Goal: Task Accomplishment & Management: Manage account settings

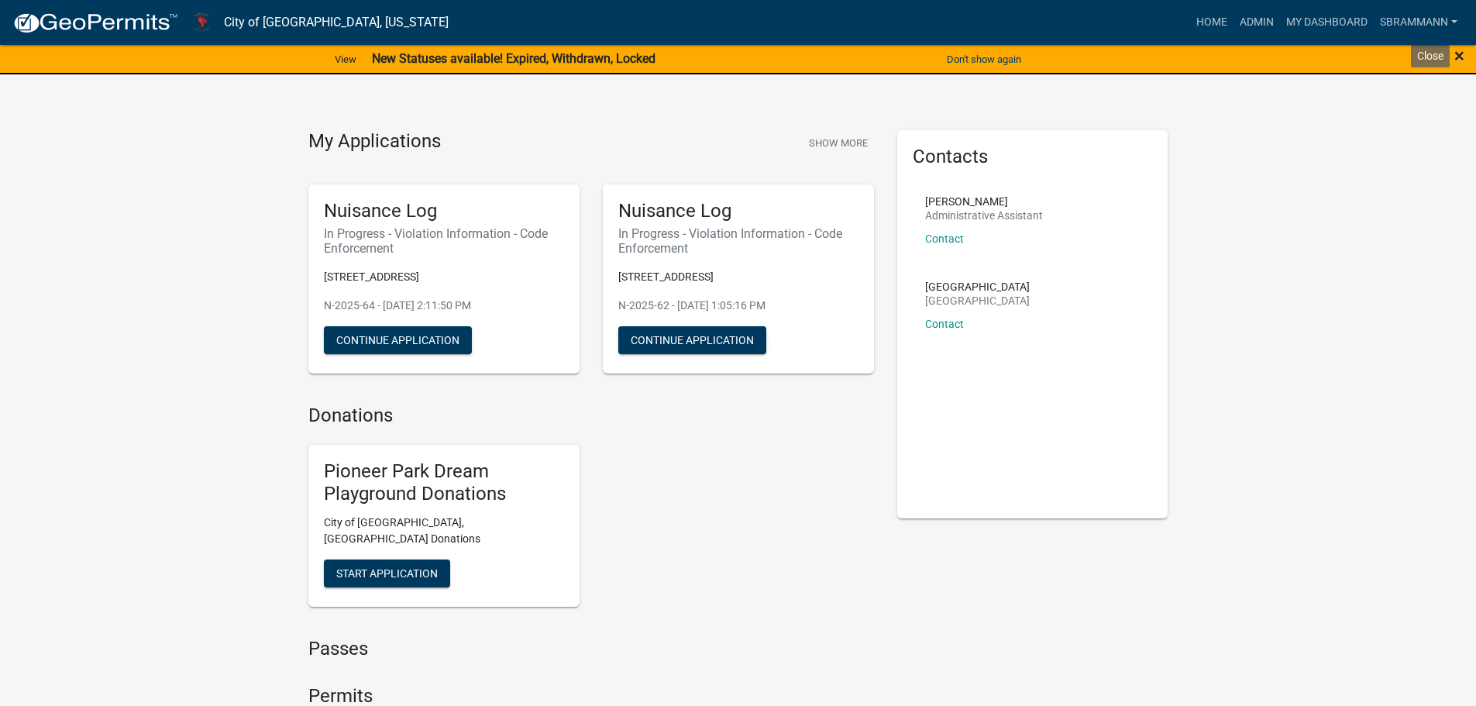
click at [1455, 52] on span "×" at bounding box center [1459, 56] width 10 height 22
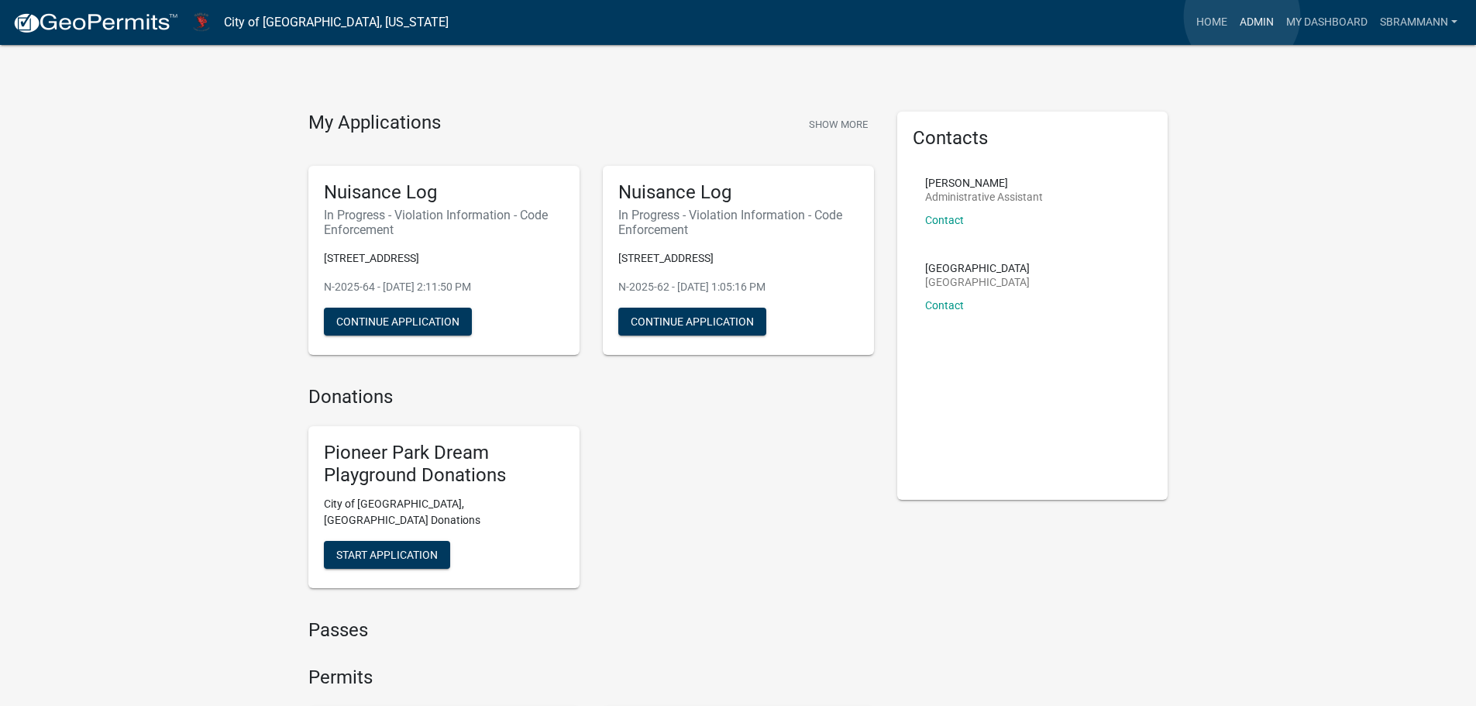
click at [1242, 15] on link "Admin" at bounding box center [1257, 22] width 46 height 29
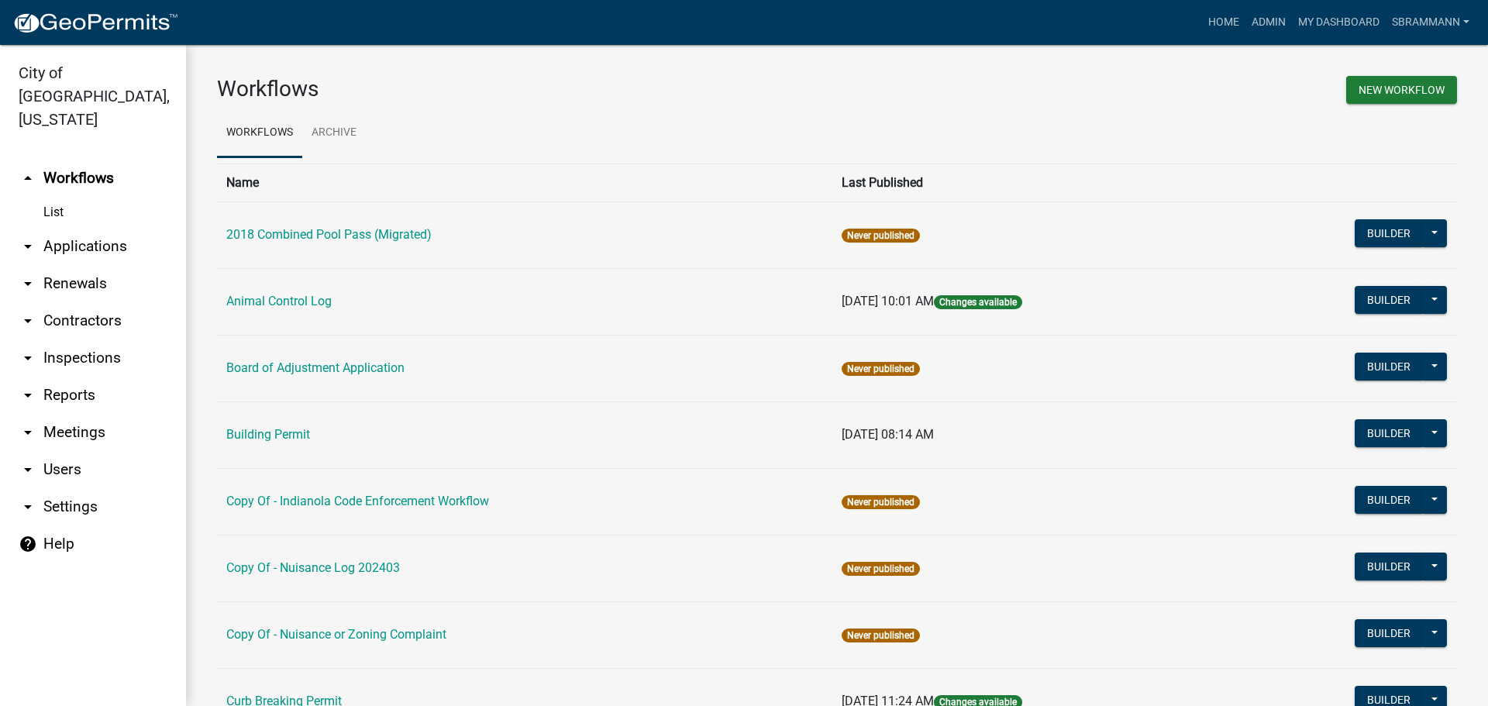
click at [84, 377] on link "arrow_drop_down Reports" at bounding box center [93, 395] width 186 height 37
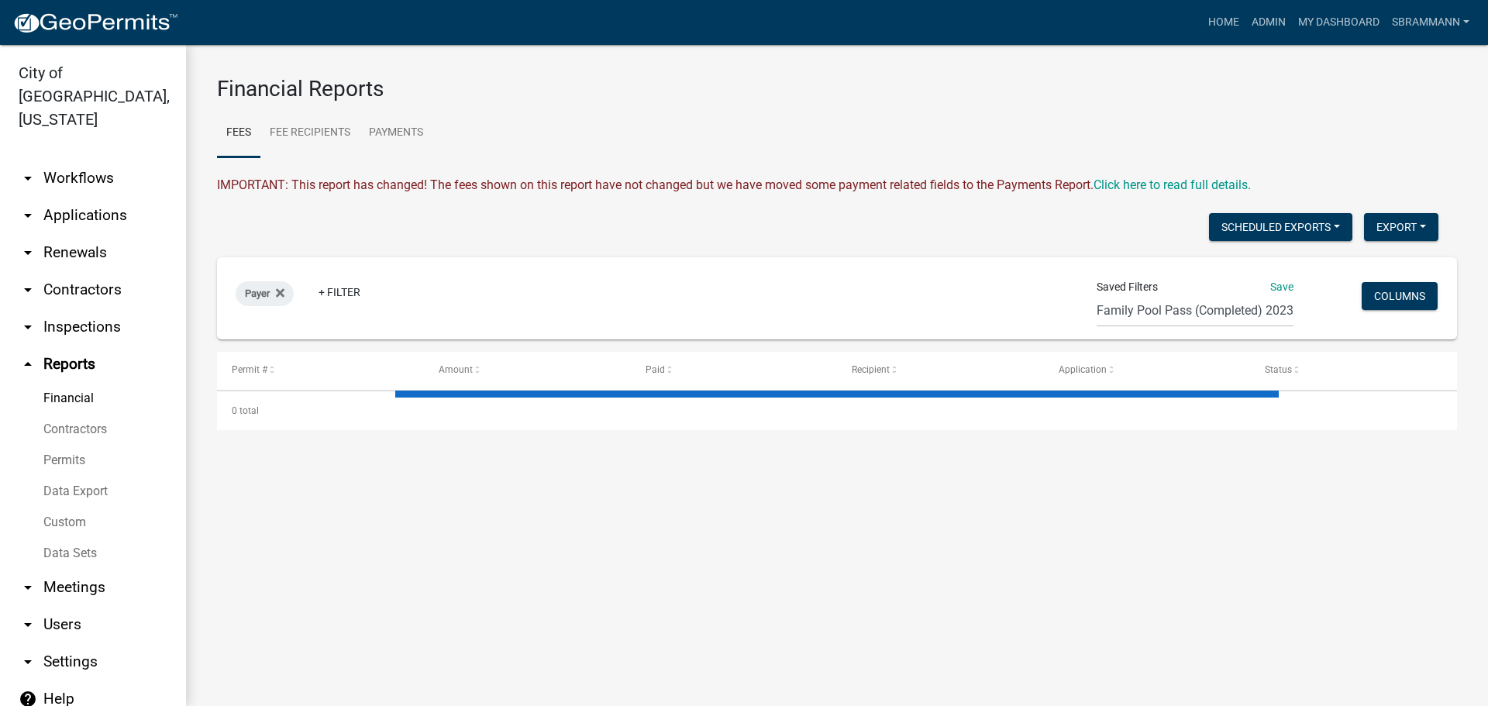
select select "3: 100"
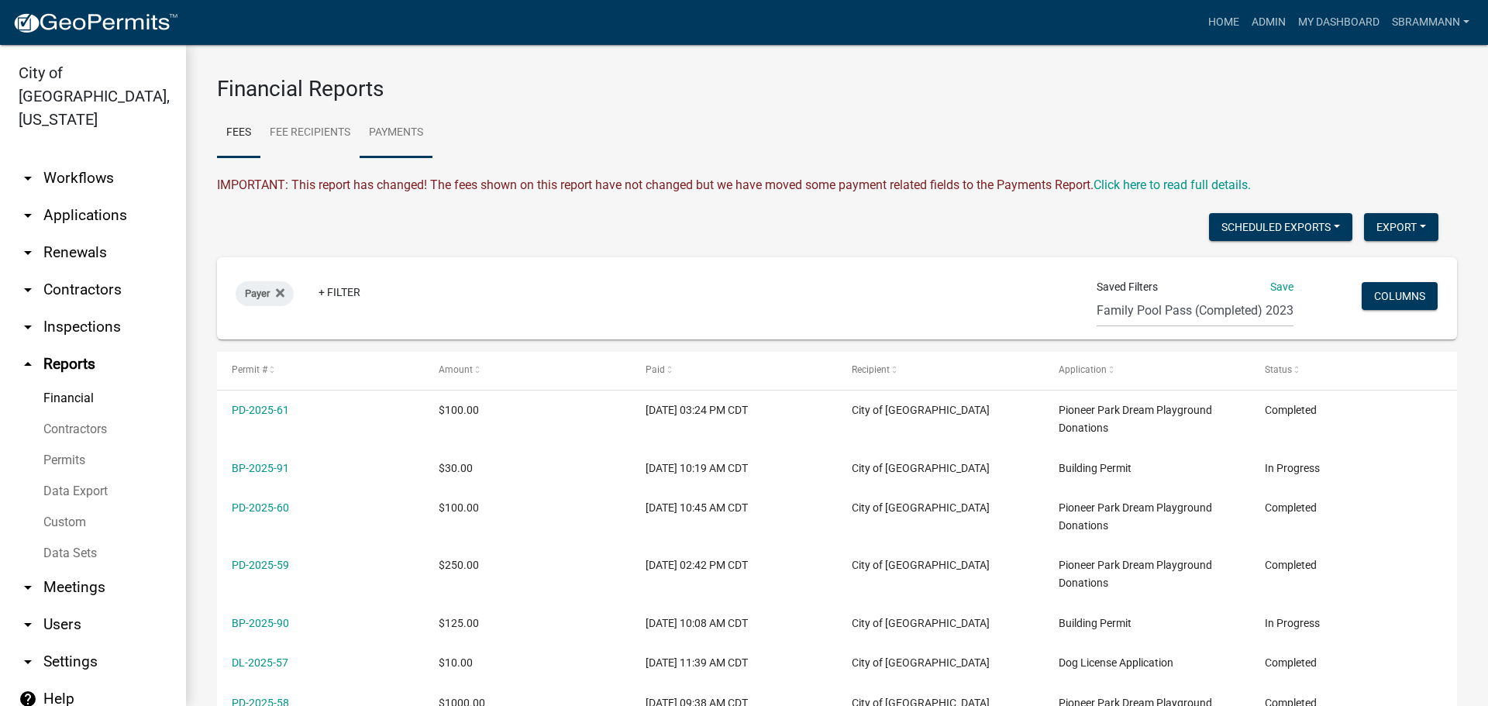
select select "3: 100"
click at [419, 129] on link "Payments" at bounding box center [396, 133] width 73 height 50
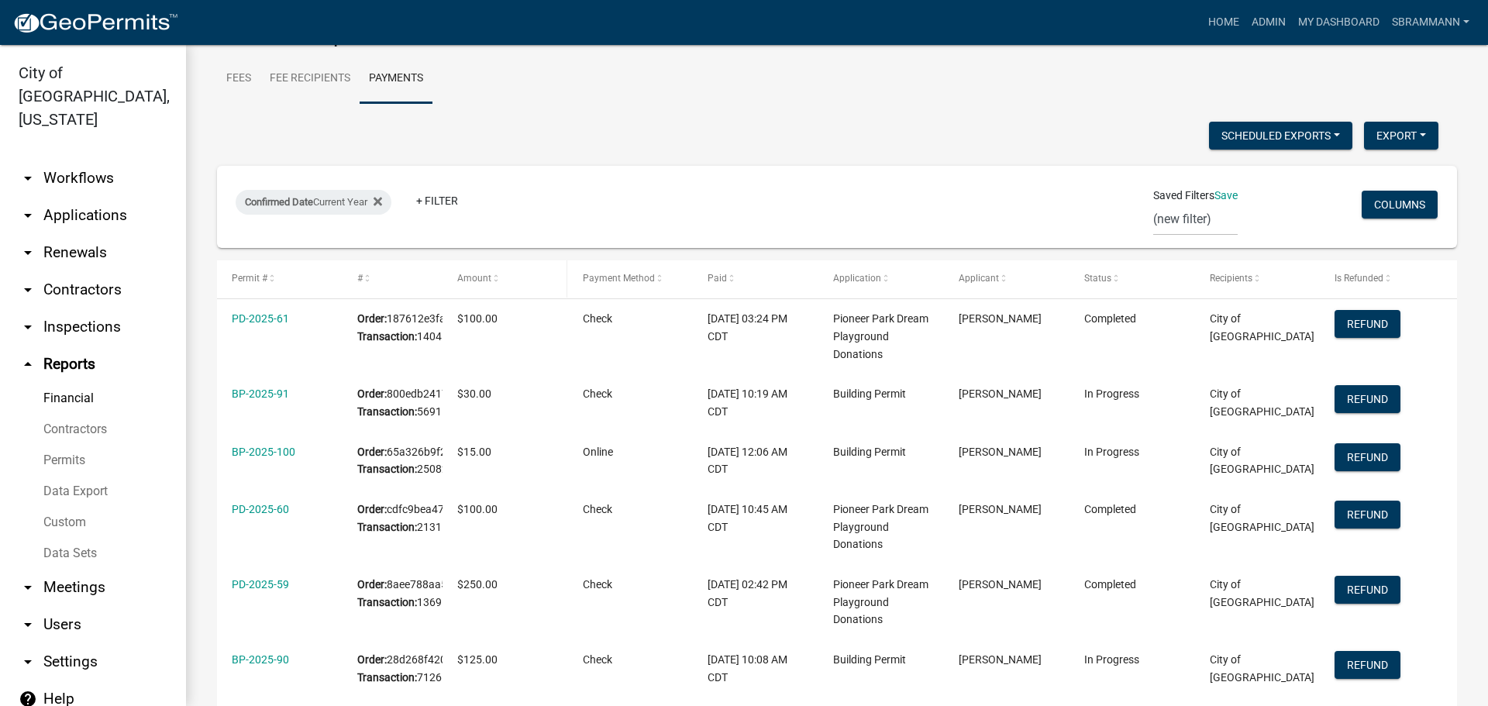
scroll to position [77, 0]
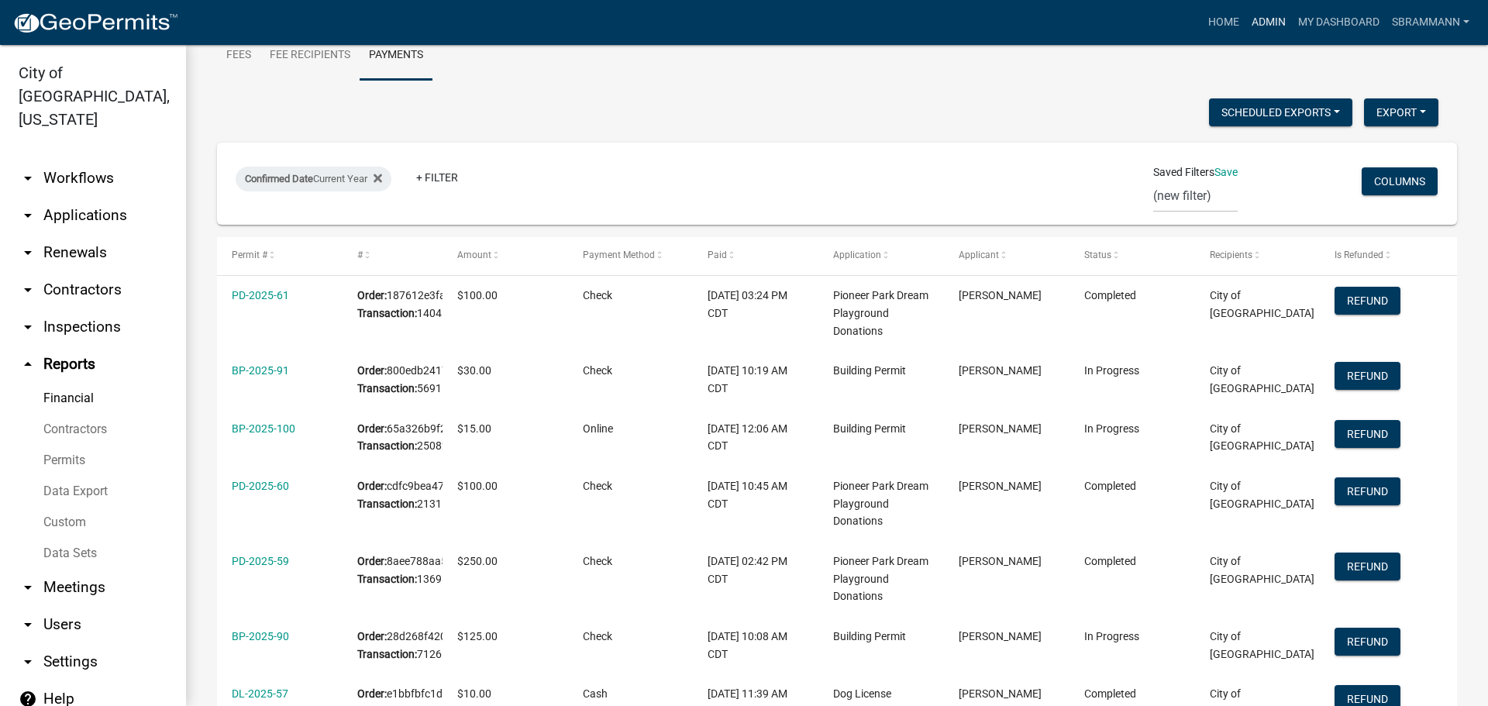
click at [1261, 21] on link "Admin" at bounding box center [1268, 22] width 46 height 29
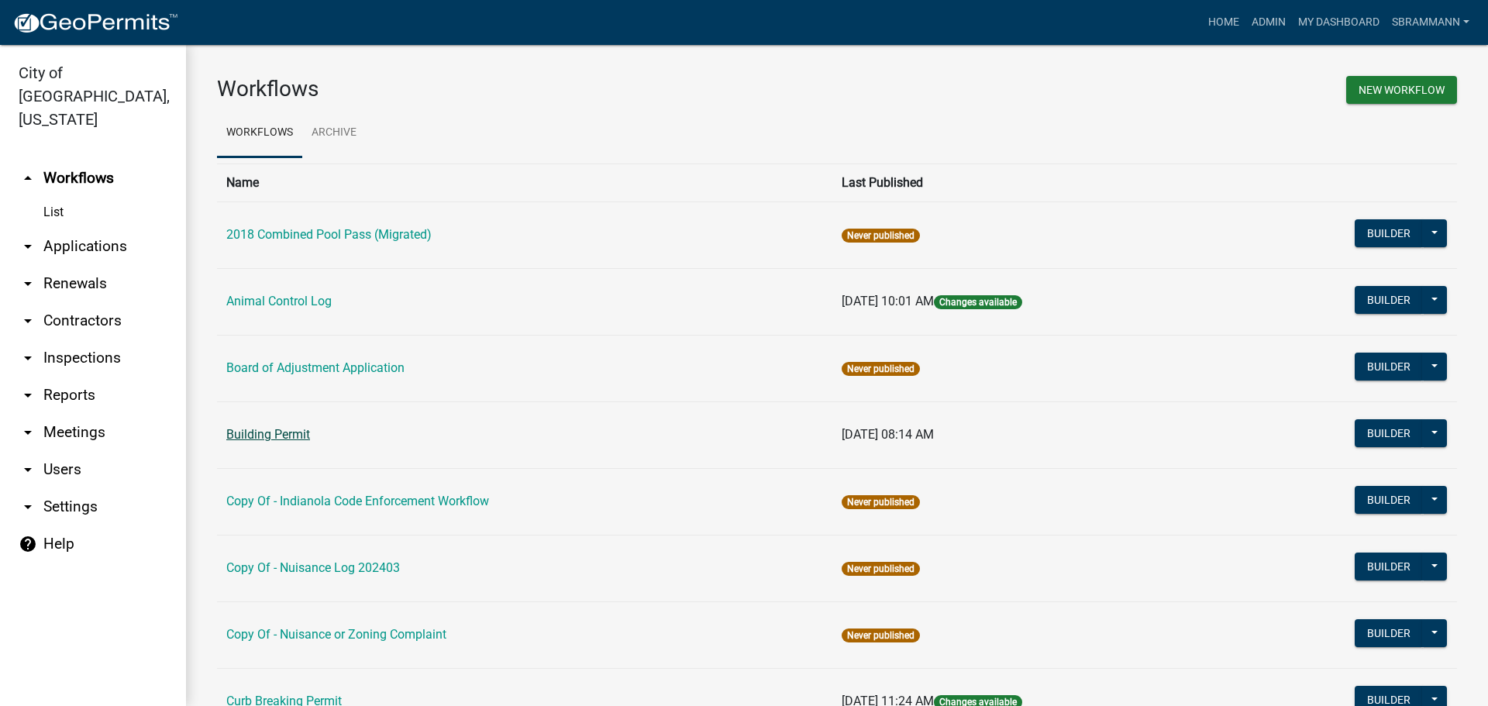
click at [267, 438] on link "Building Permit" at bounding box center [268, 434] width 84 height 15
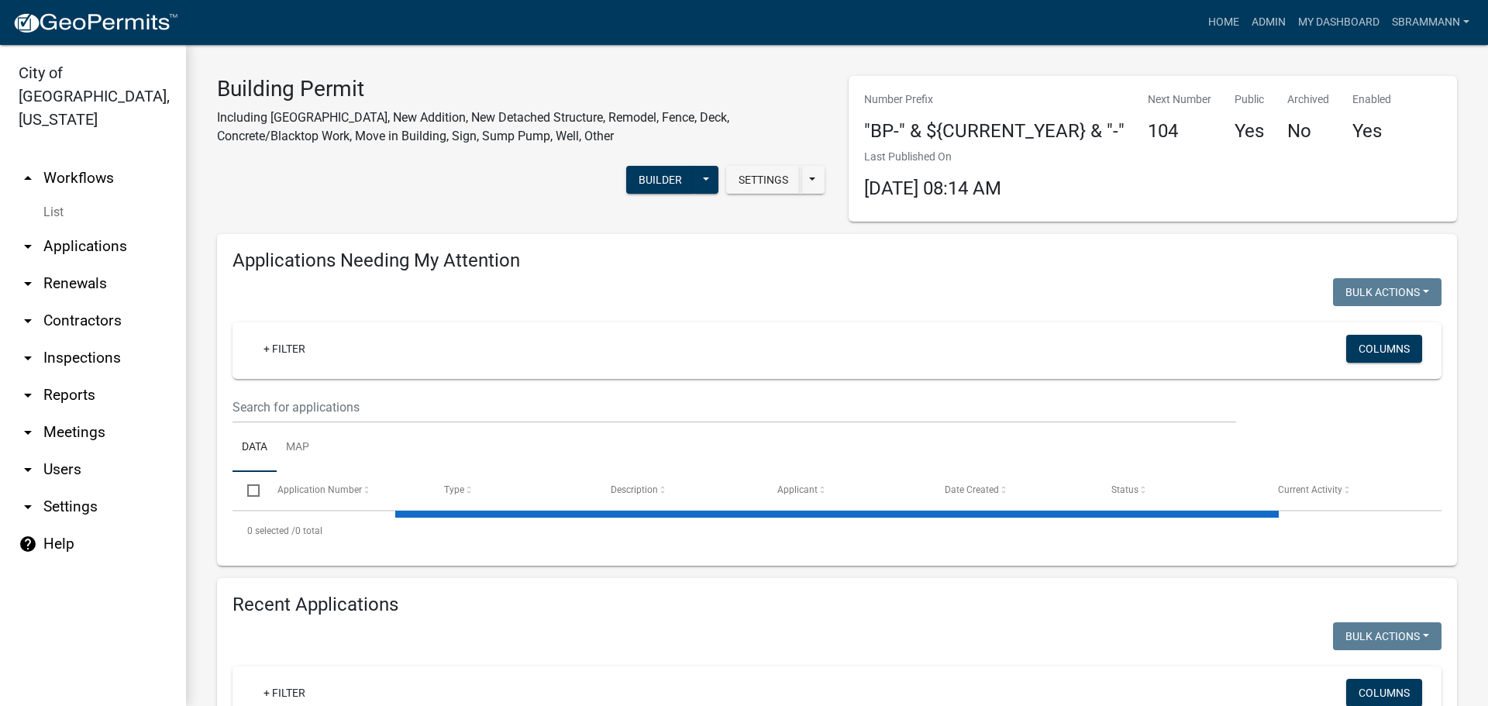
scroll to position [234, 0]
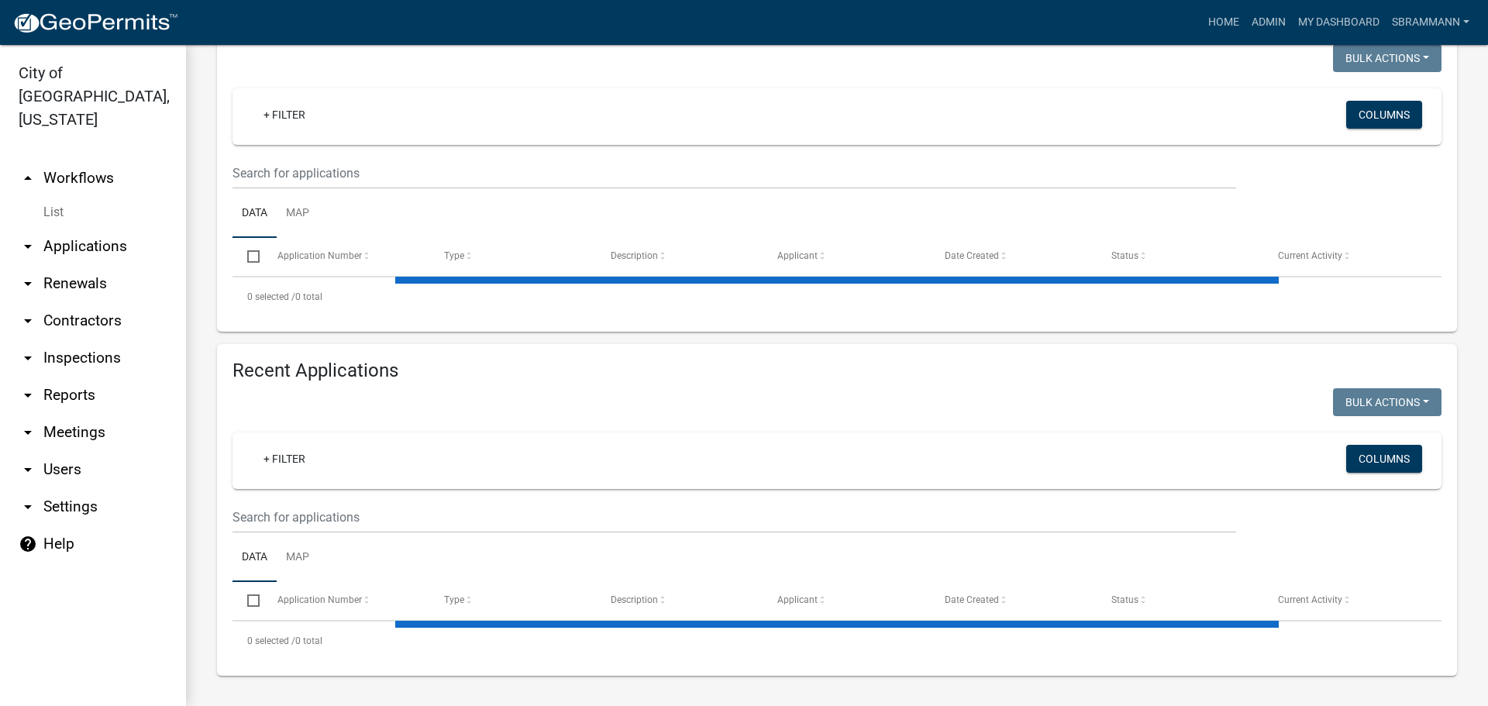
select select "3: 100"
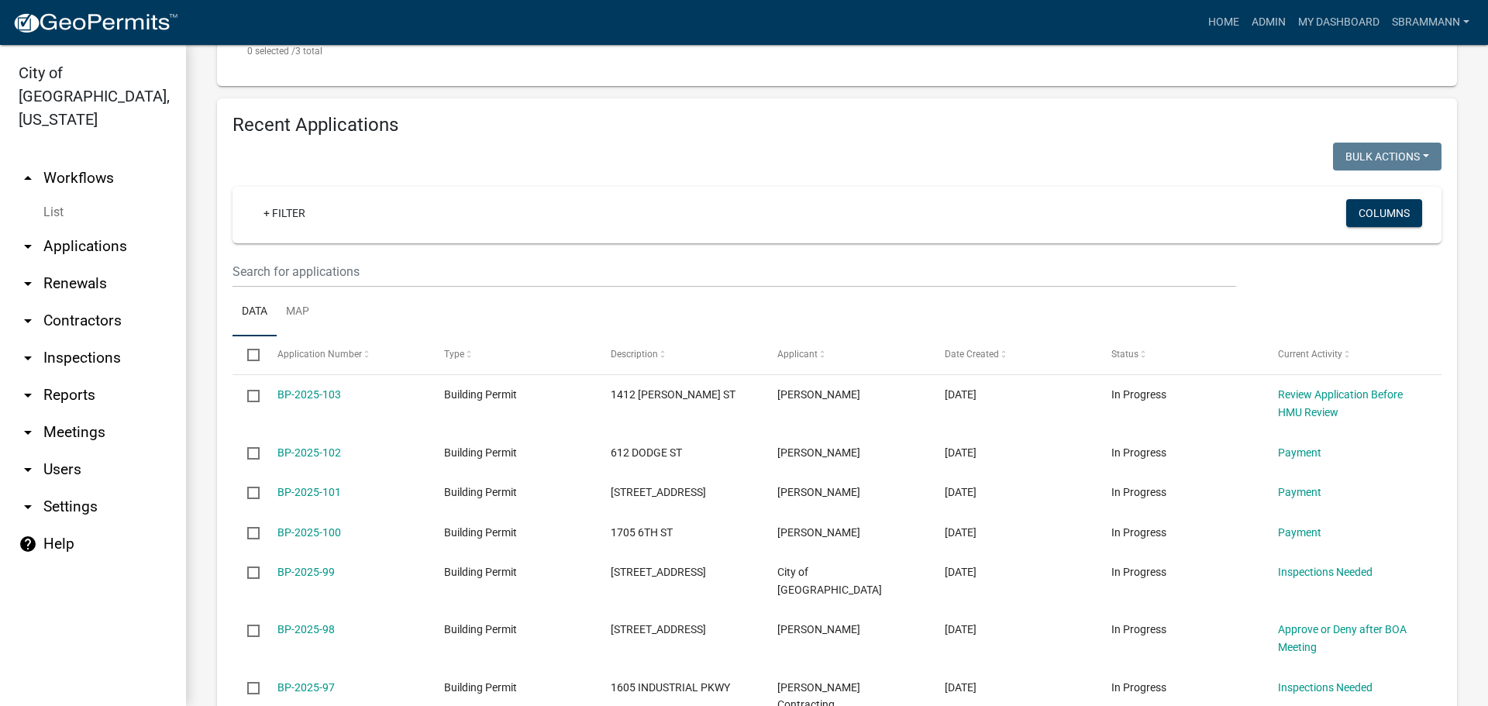
scroll to position [699, 0]
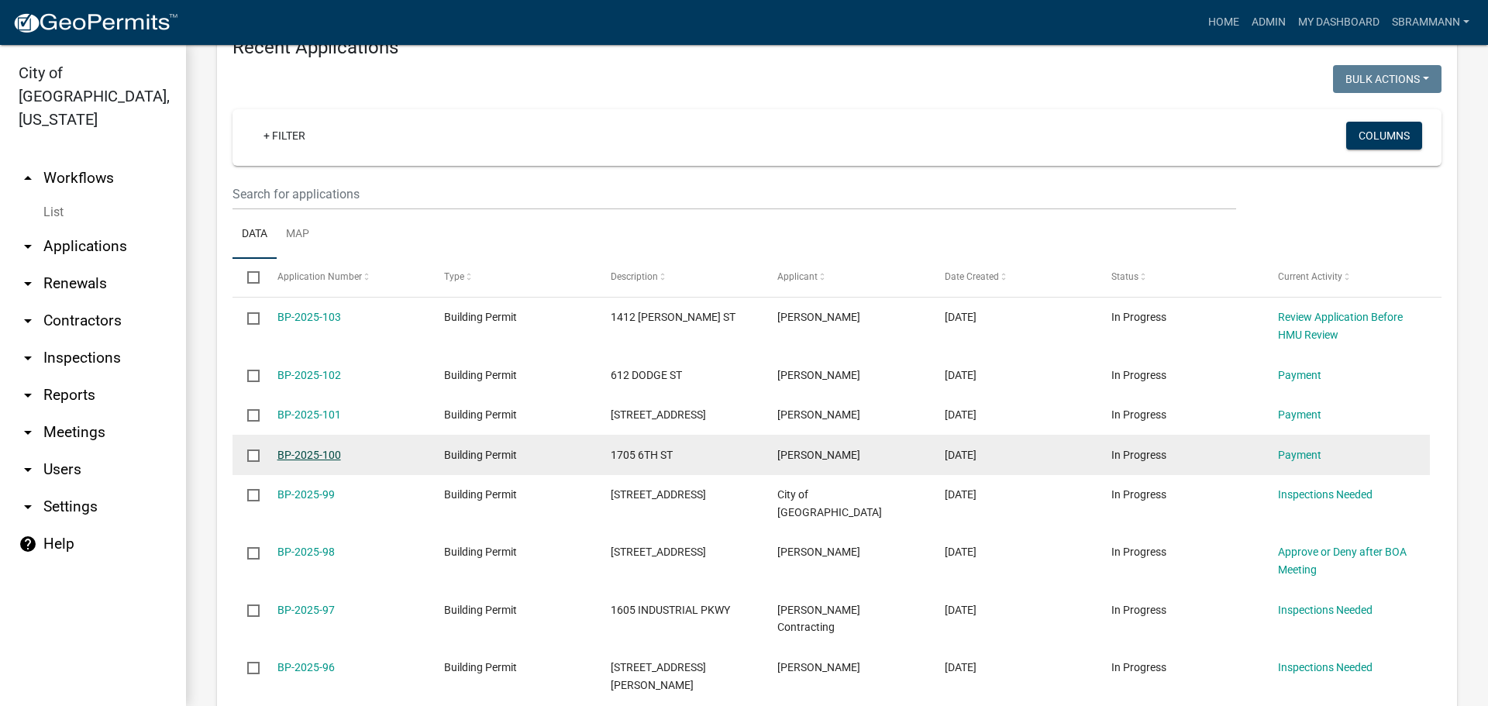
click at [292, 453] on link "BP-2025-100" at bounding box center [309, 455] width 64 height 12
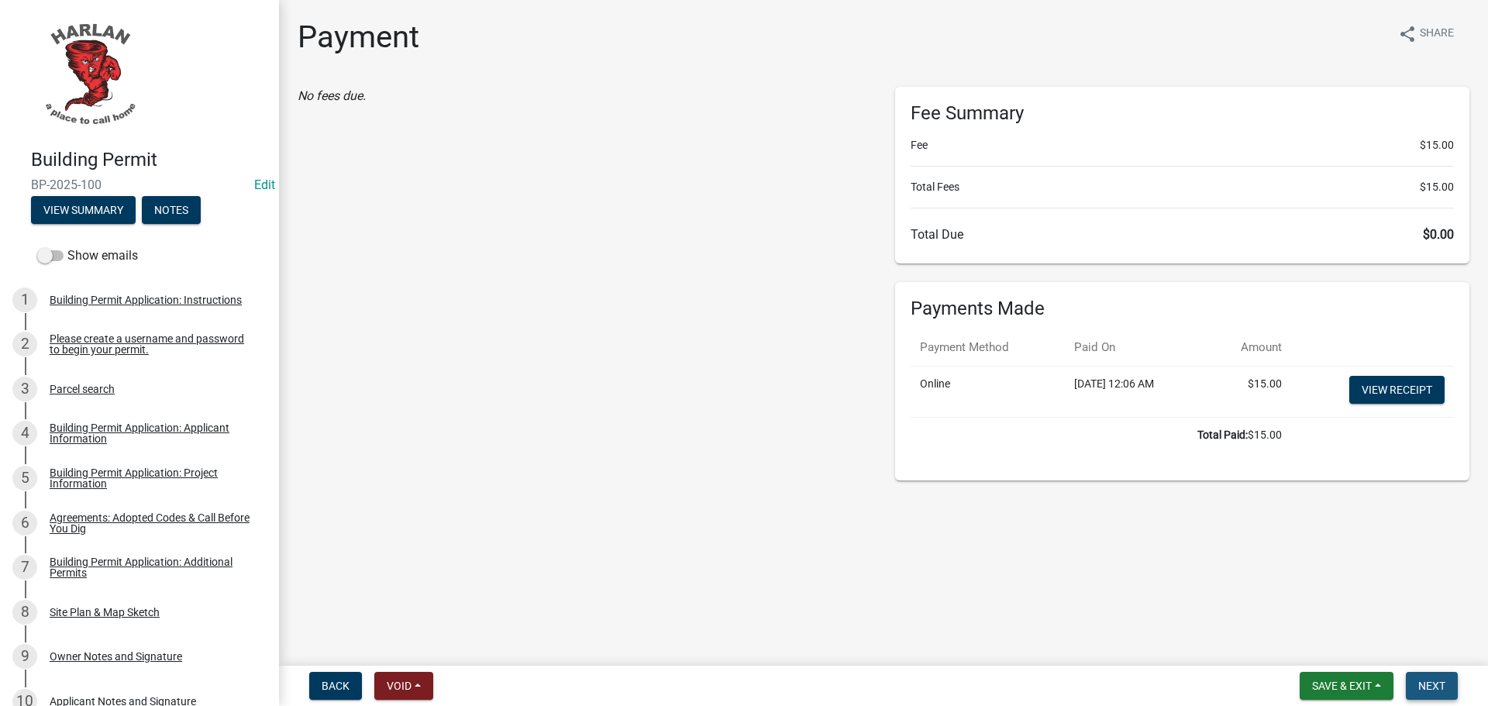
click at [1441, 686] on span "Next" at bounding box center [1431, 686] width 27 height 12
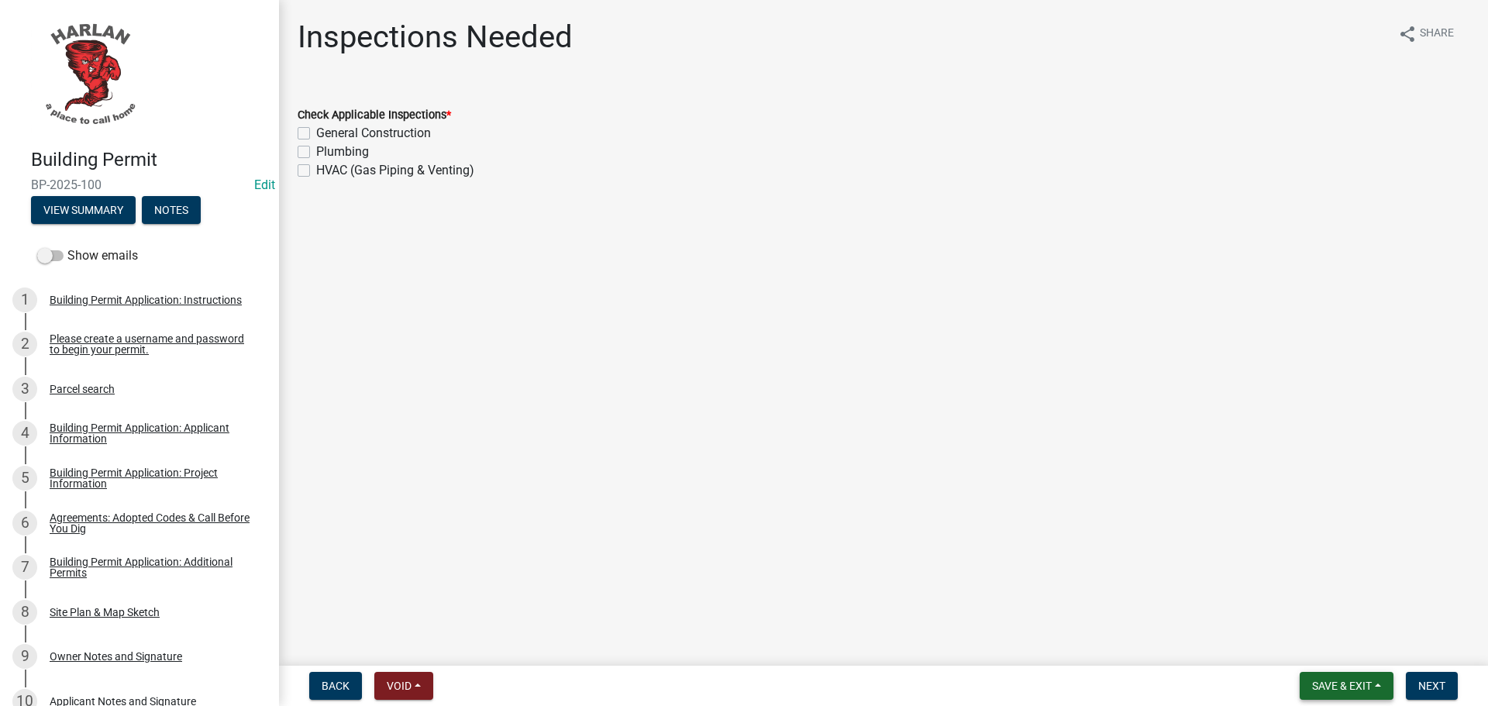
click at [1358, 687] on span "Save & Exit" at bounding box center [1342, 686] width 60 height 12
click at [1327, 648] on button "Save & Exit" at bounding box center [1331, 645] width 124 height 37
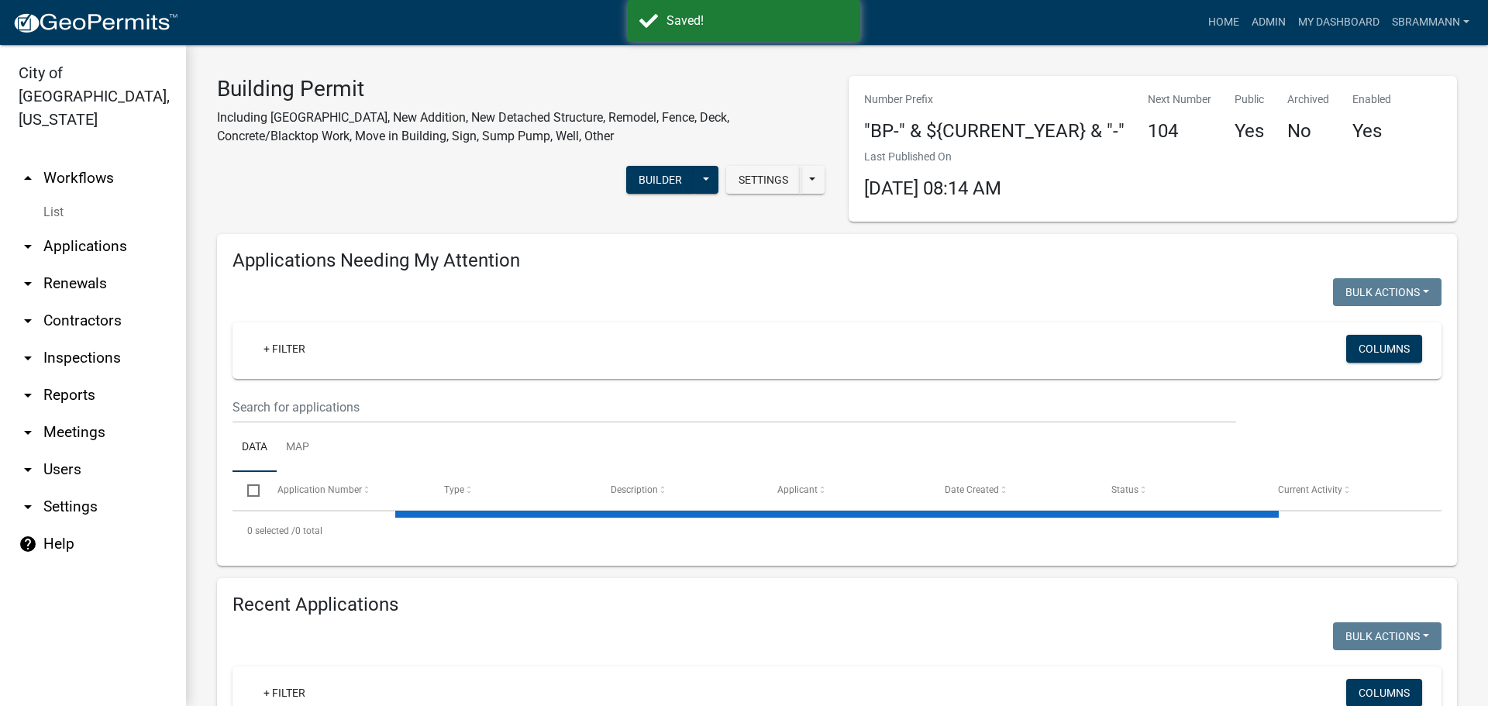
select select "3: 100"
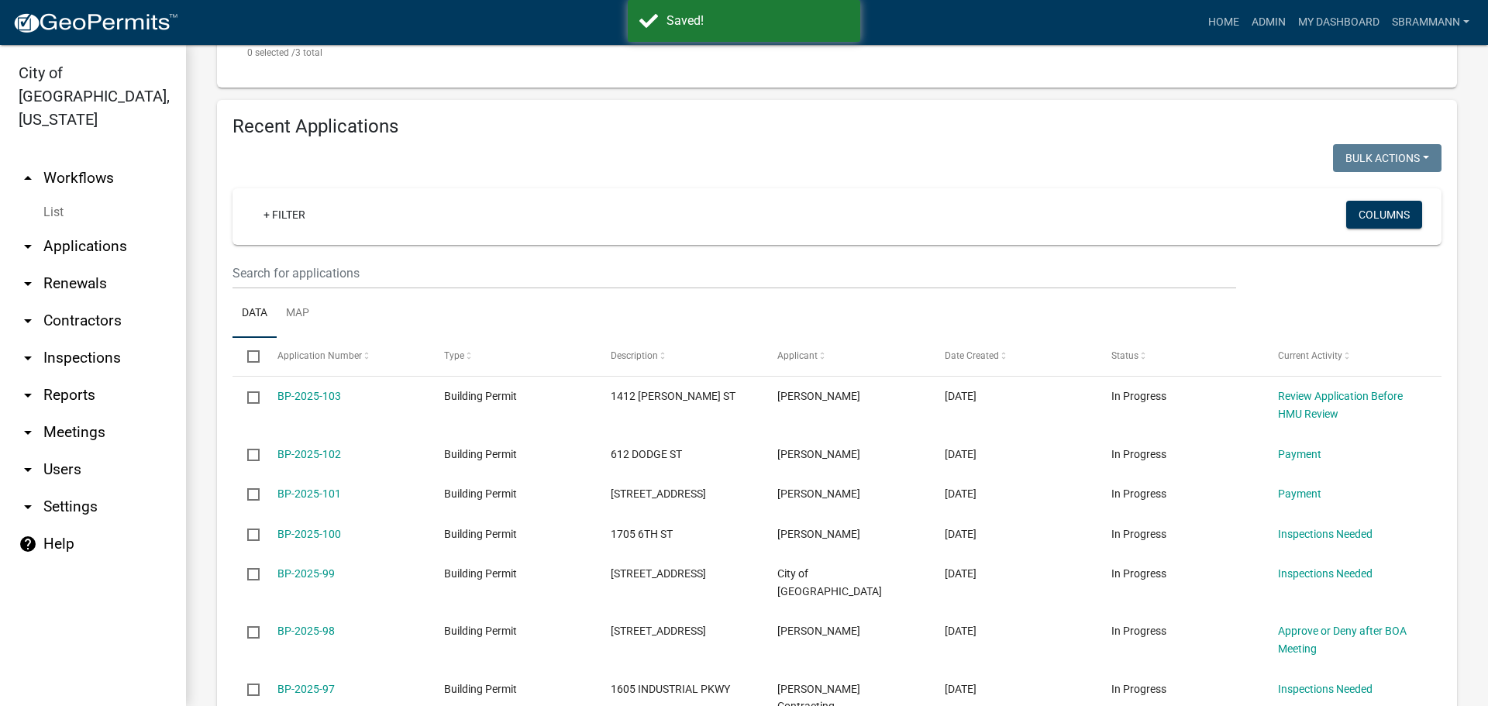
scroll to position [762, 0]
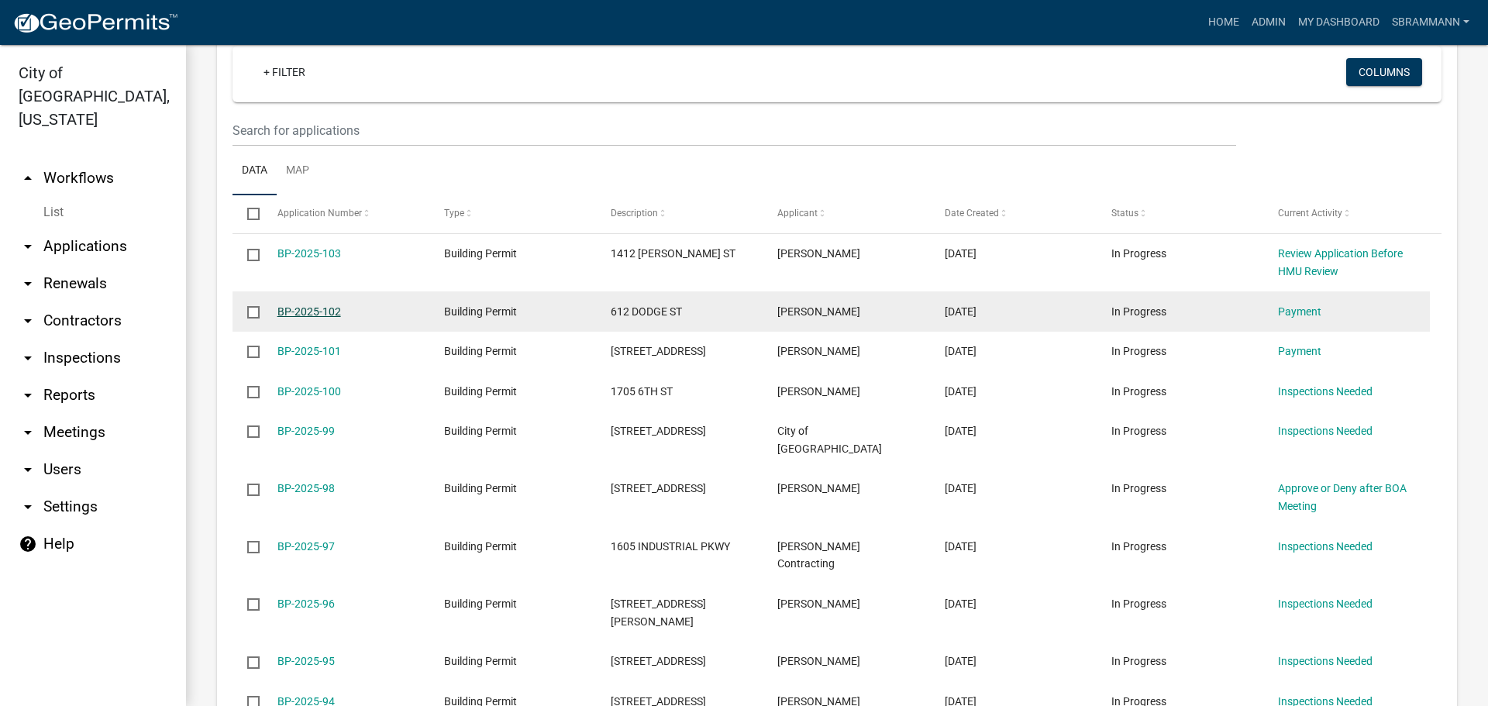
click at [322, 305] on link "BP-2025-102" at bounding box center [309, 311] width 64 height 12
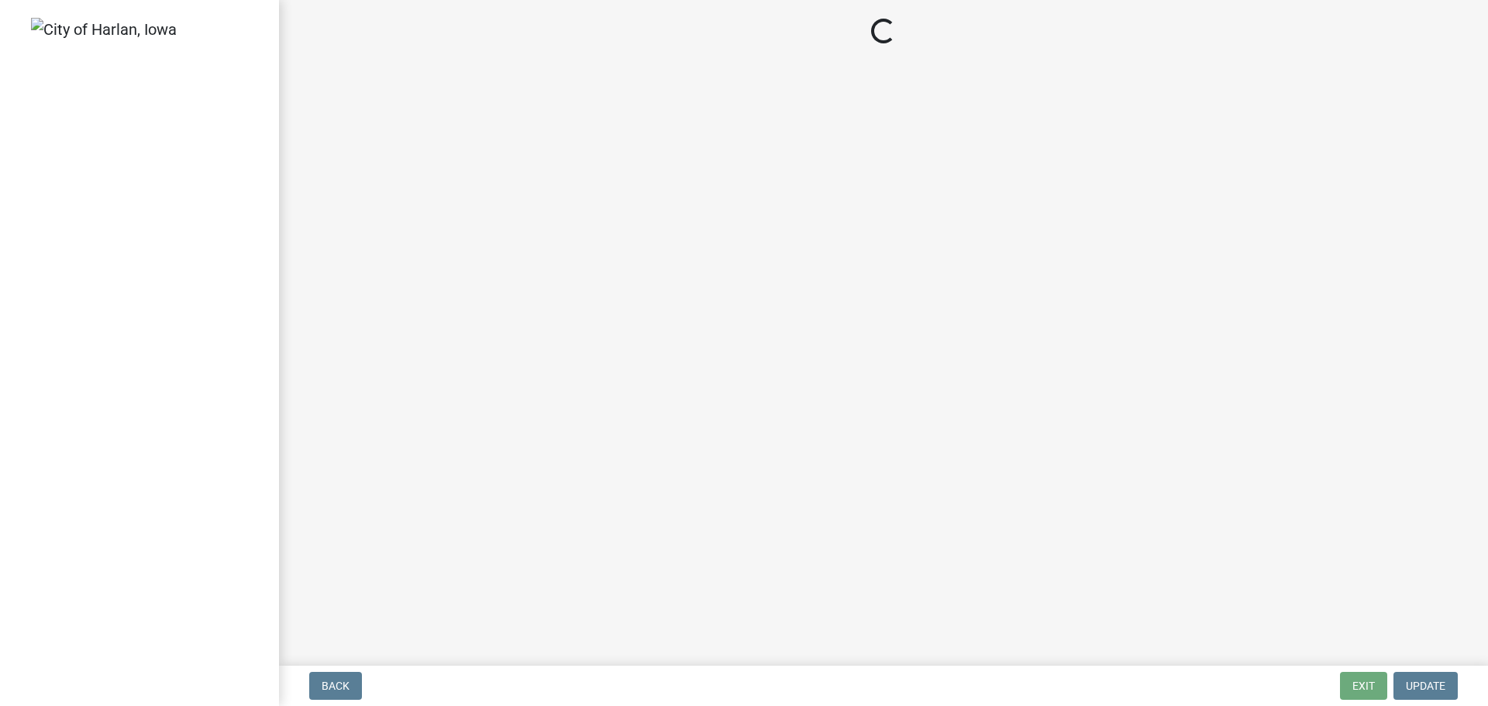
select select "3: 3"
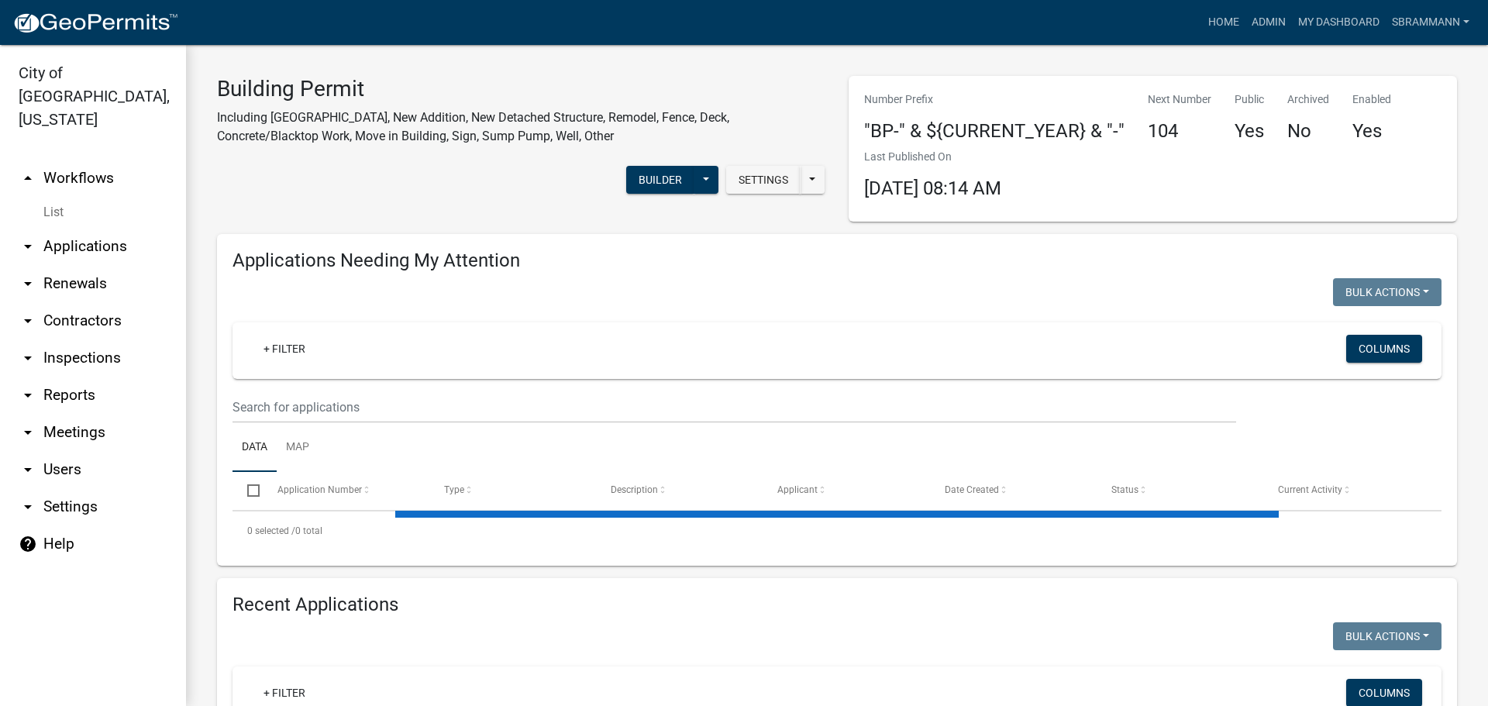
scroll to position [234, 0]
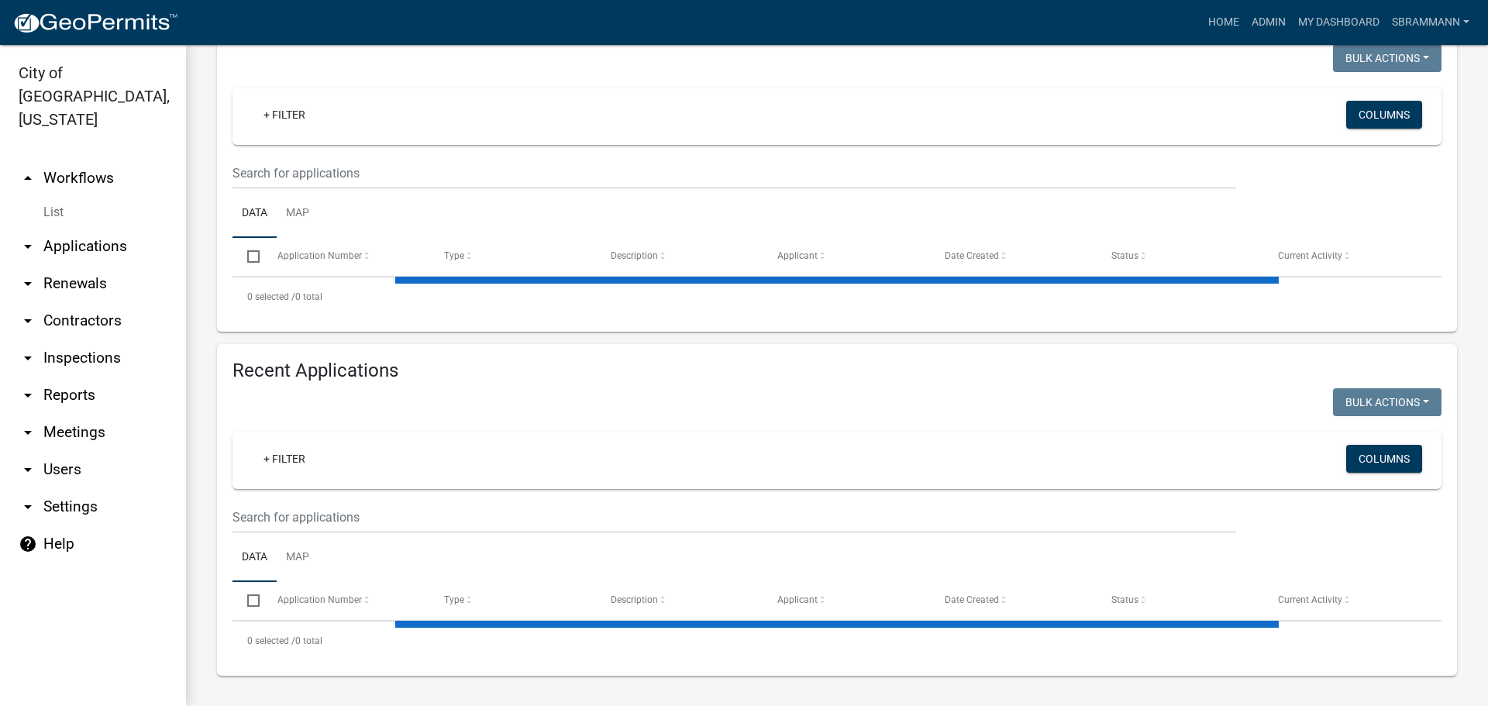
select select "3: 100"
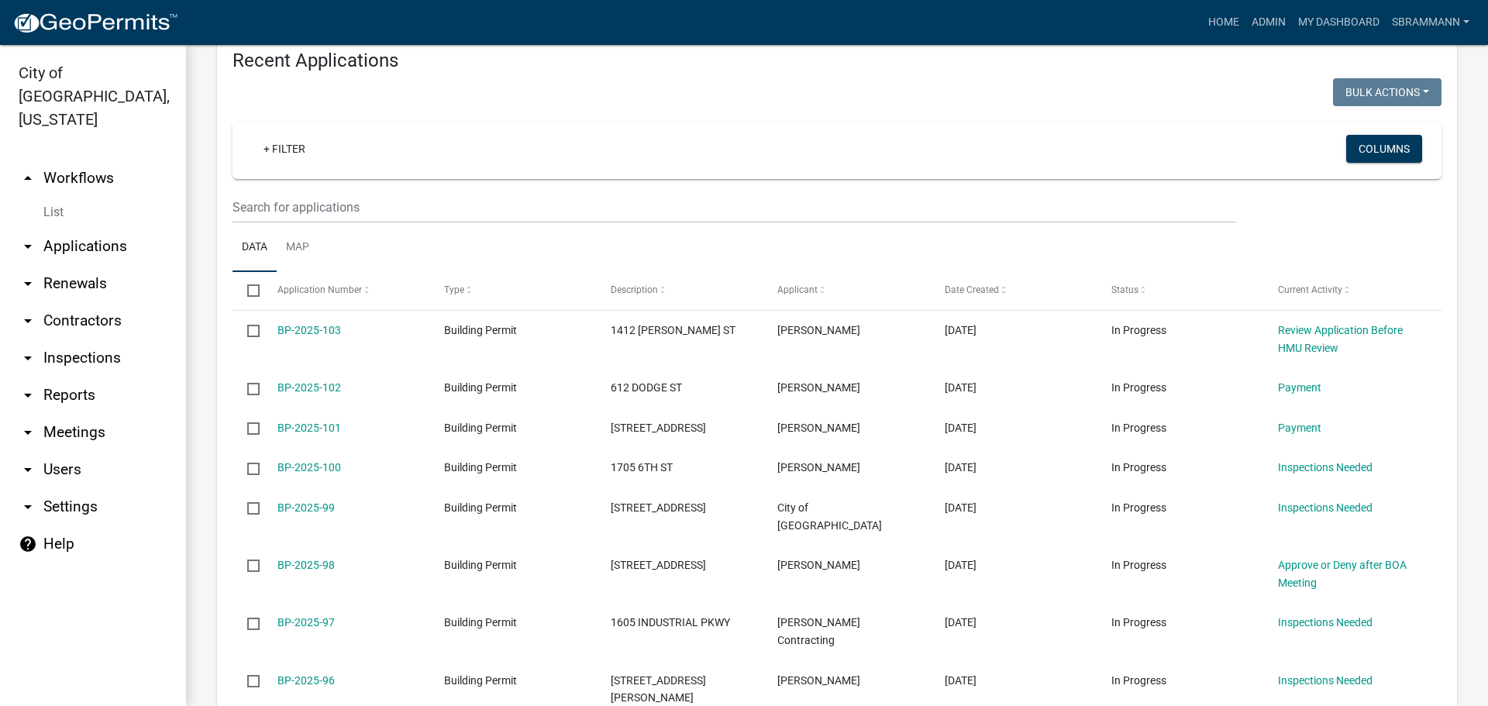
scroll to position [687, 0]
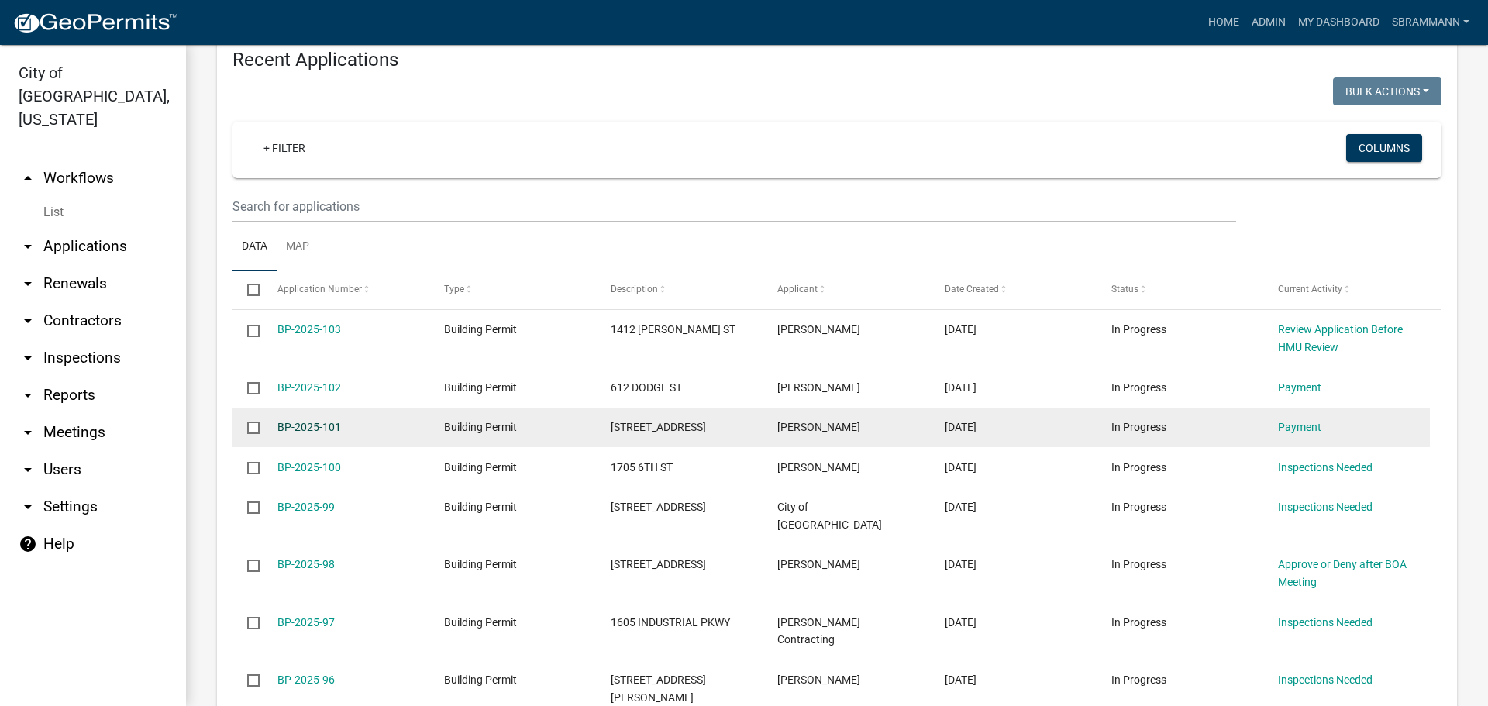
click at [305, 427] on link "BP-2025-101" at bounding box center [309, 427] width 64 height 12
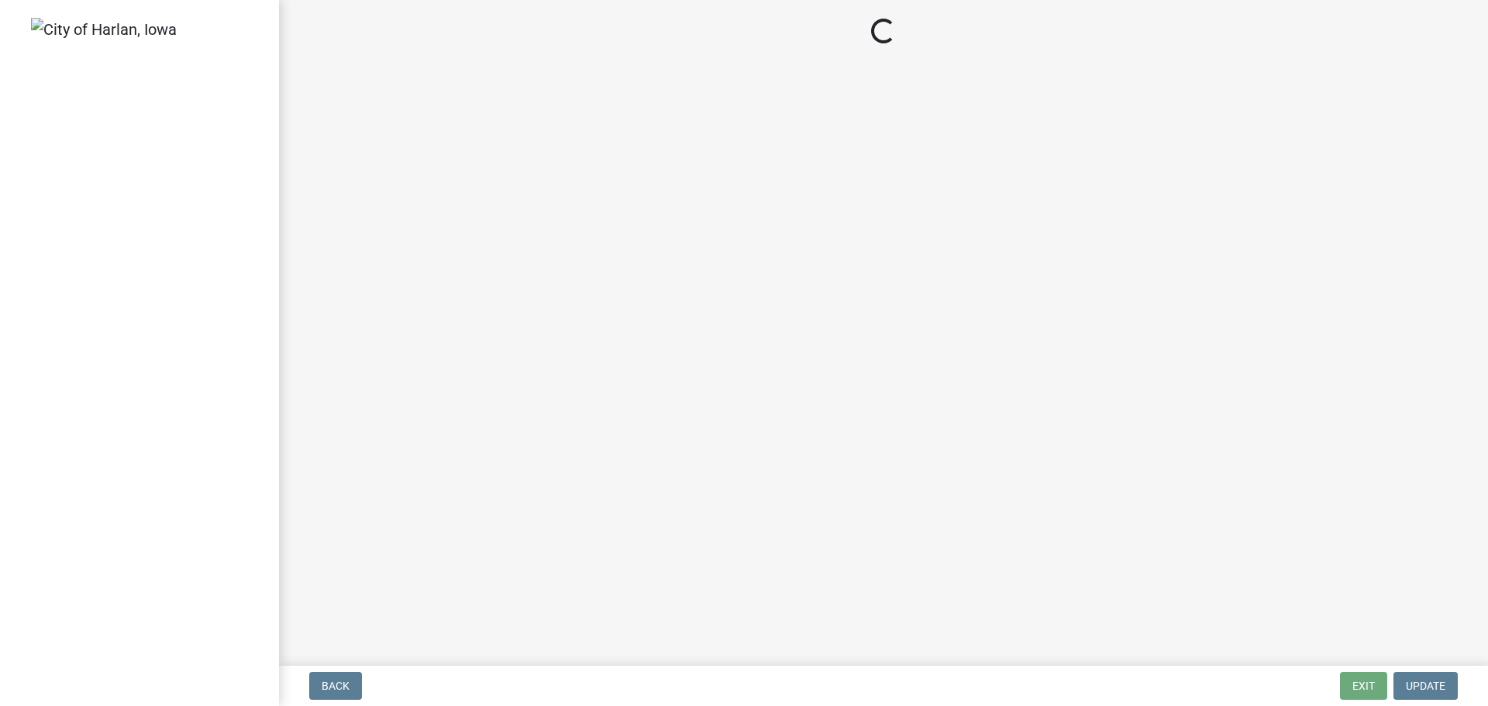
select select "3: 3"
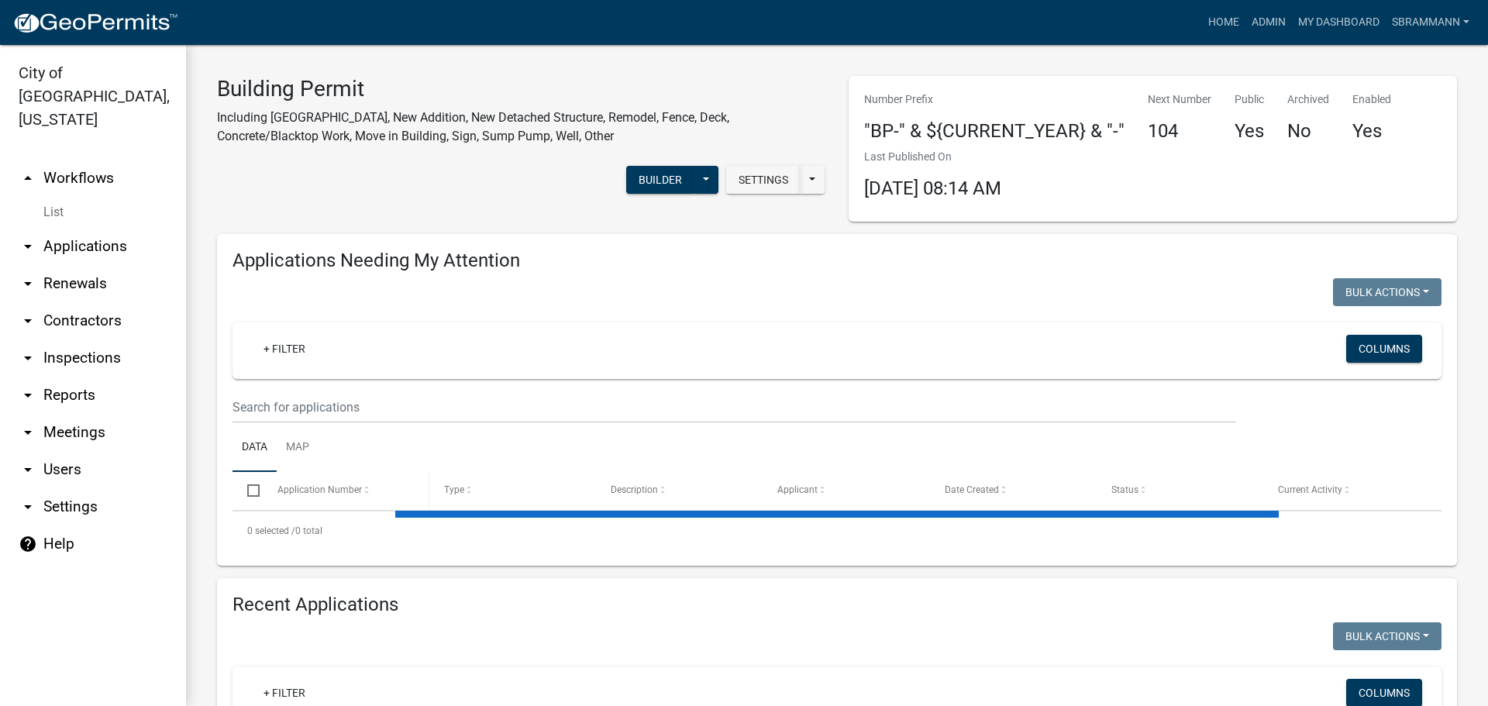
select select "3: 100"
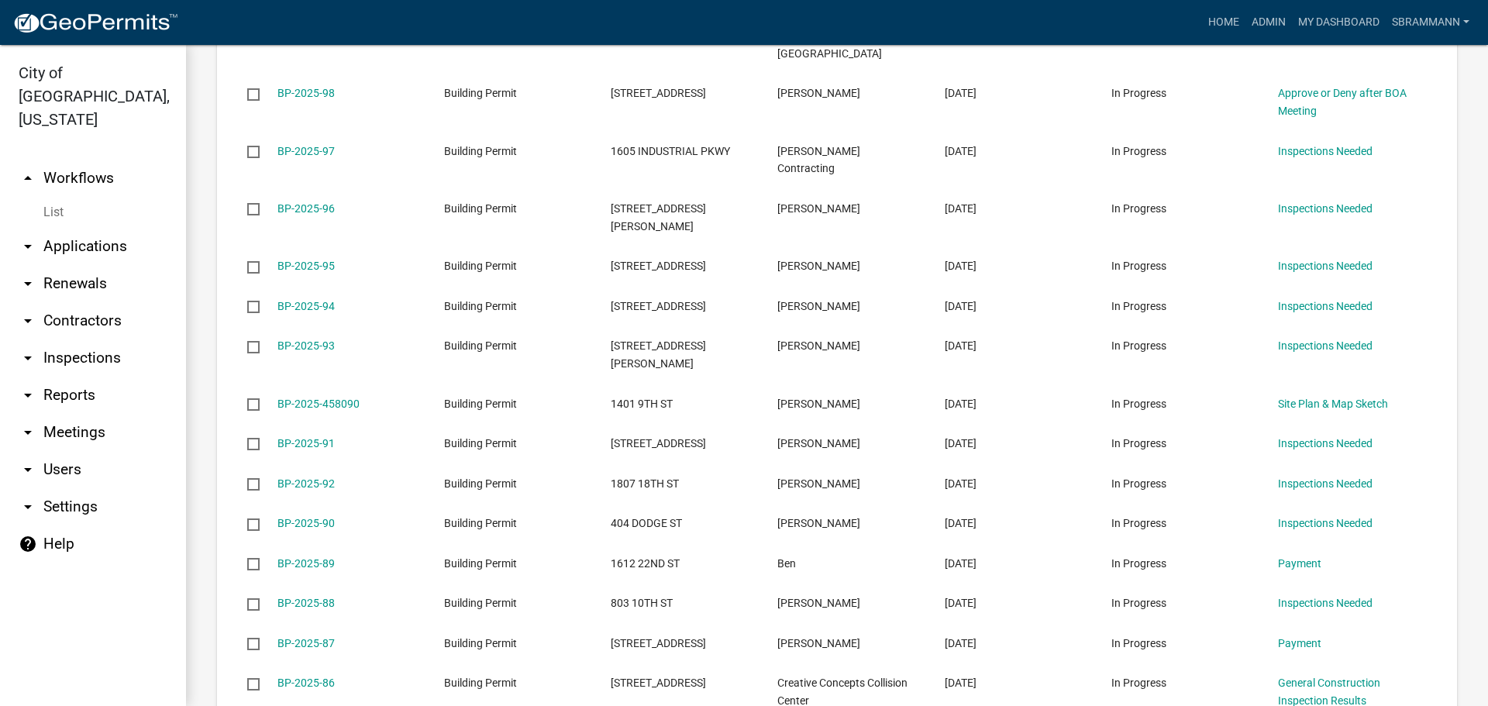
scroll to position [1230, 0]
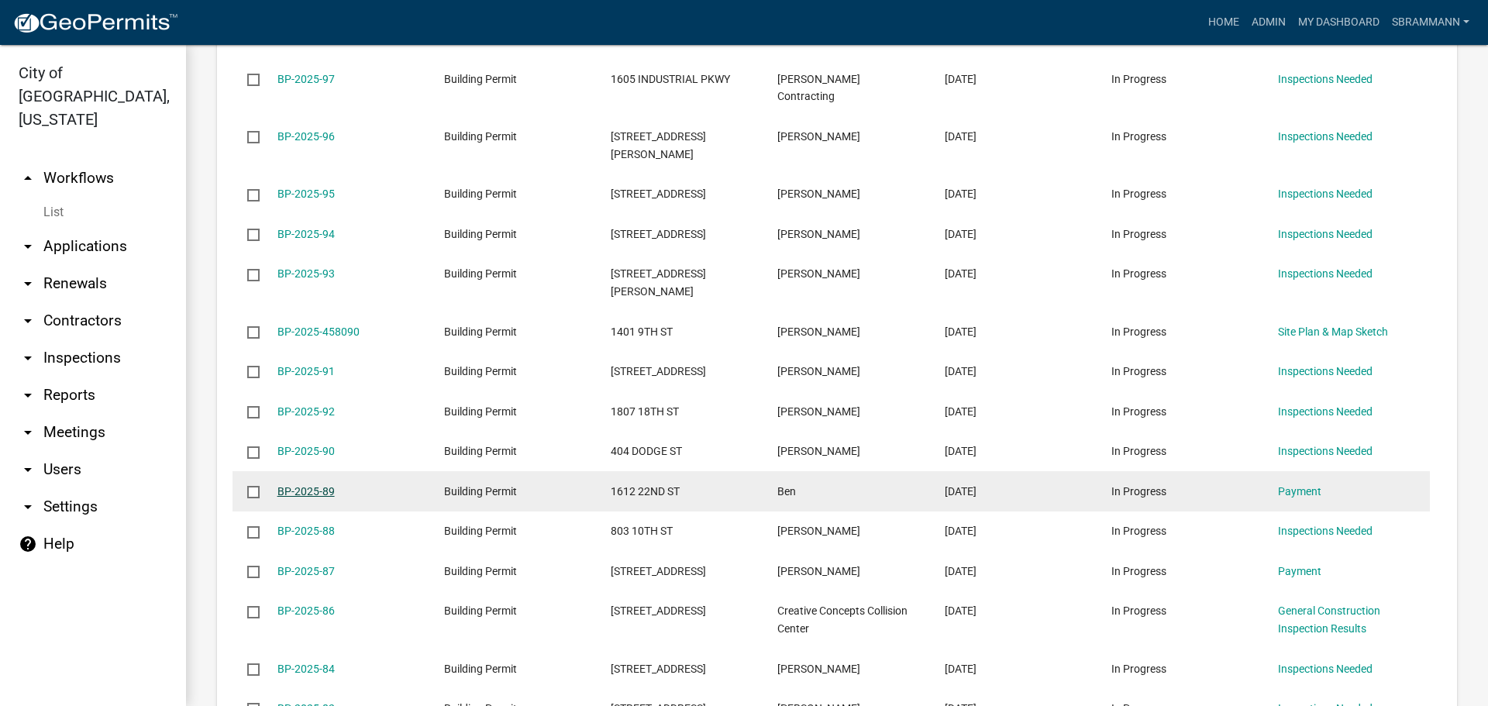
click at [302, 485] on link "BP-2025-89" at bounding box center [305, 491] width 57 height 12
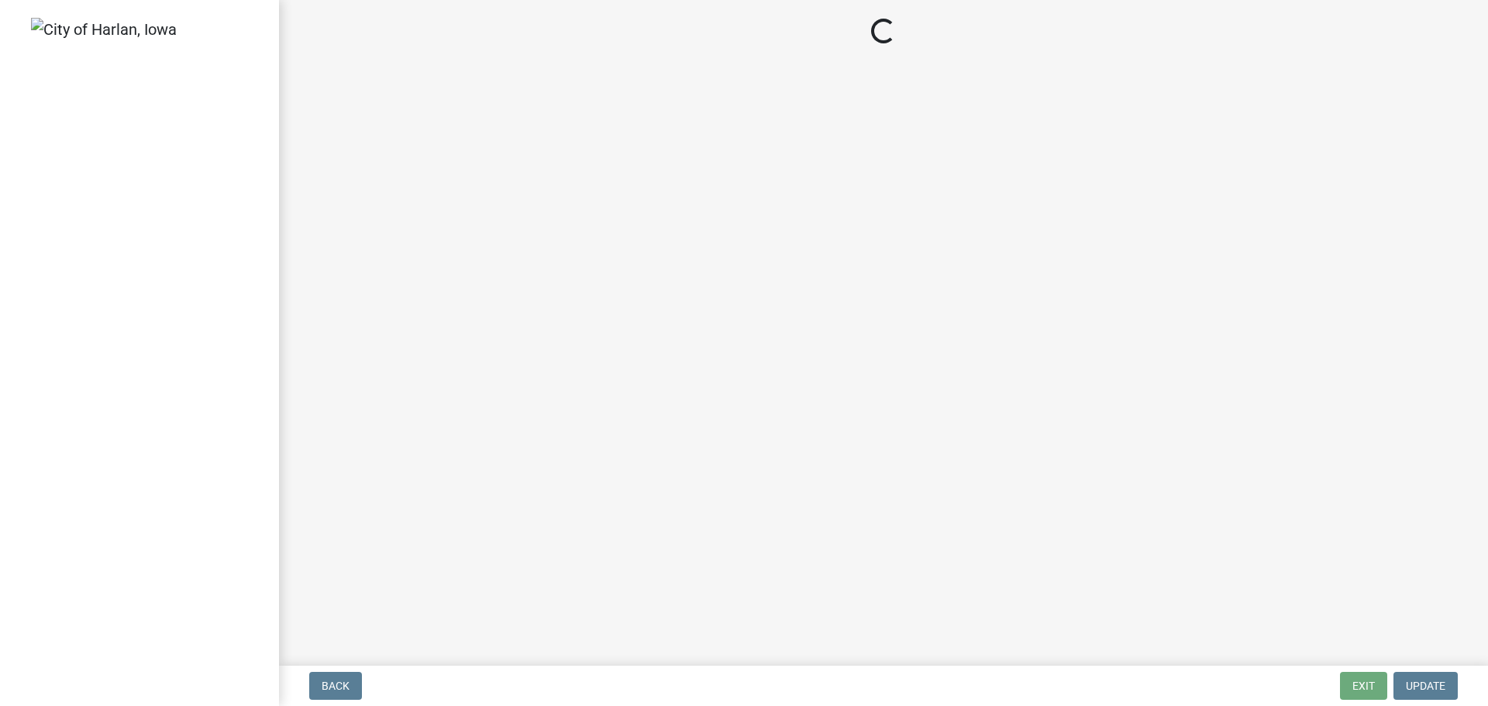
select select "3: 3"
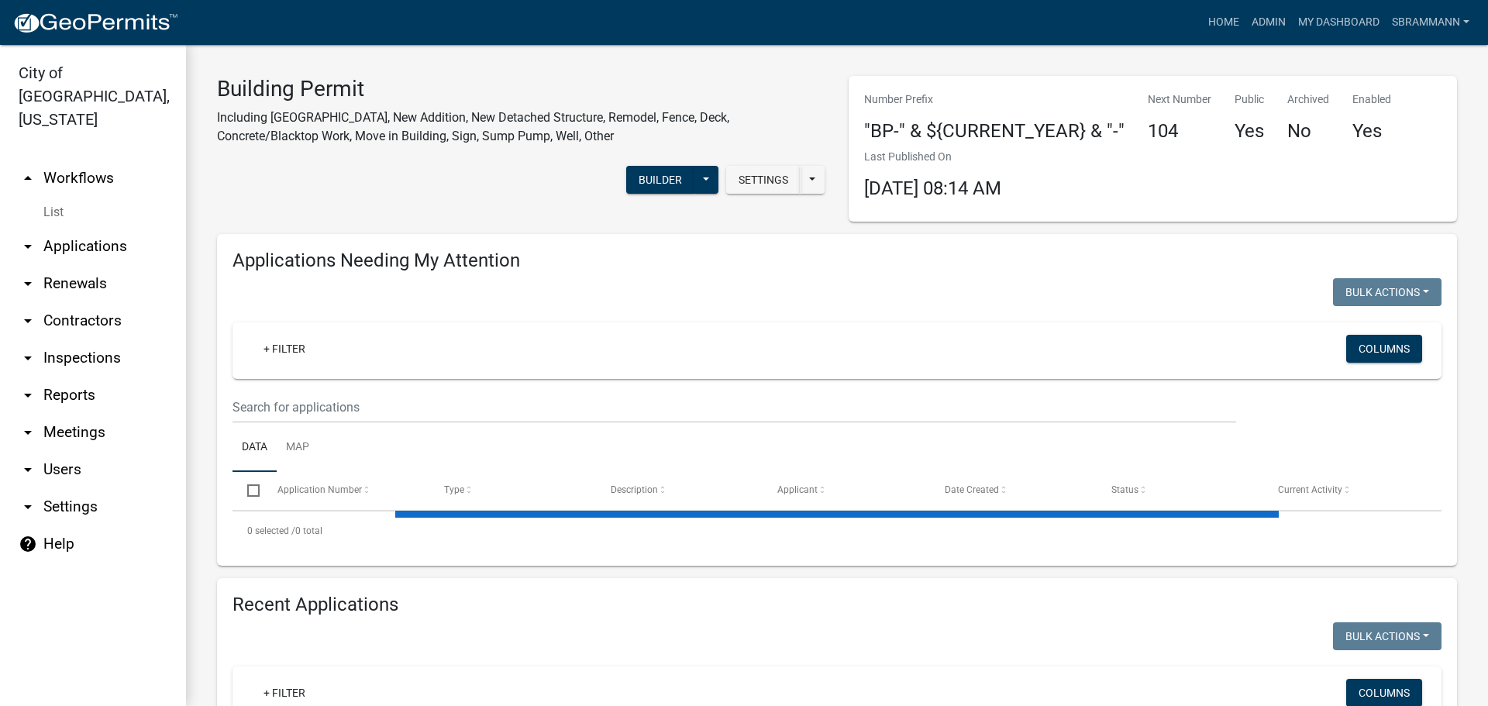
select select "3: 100"
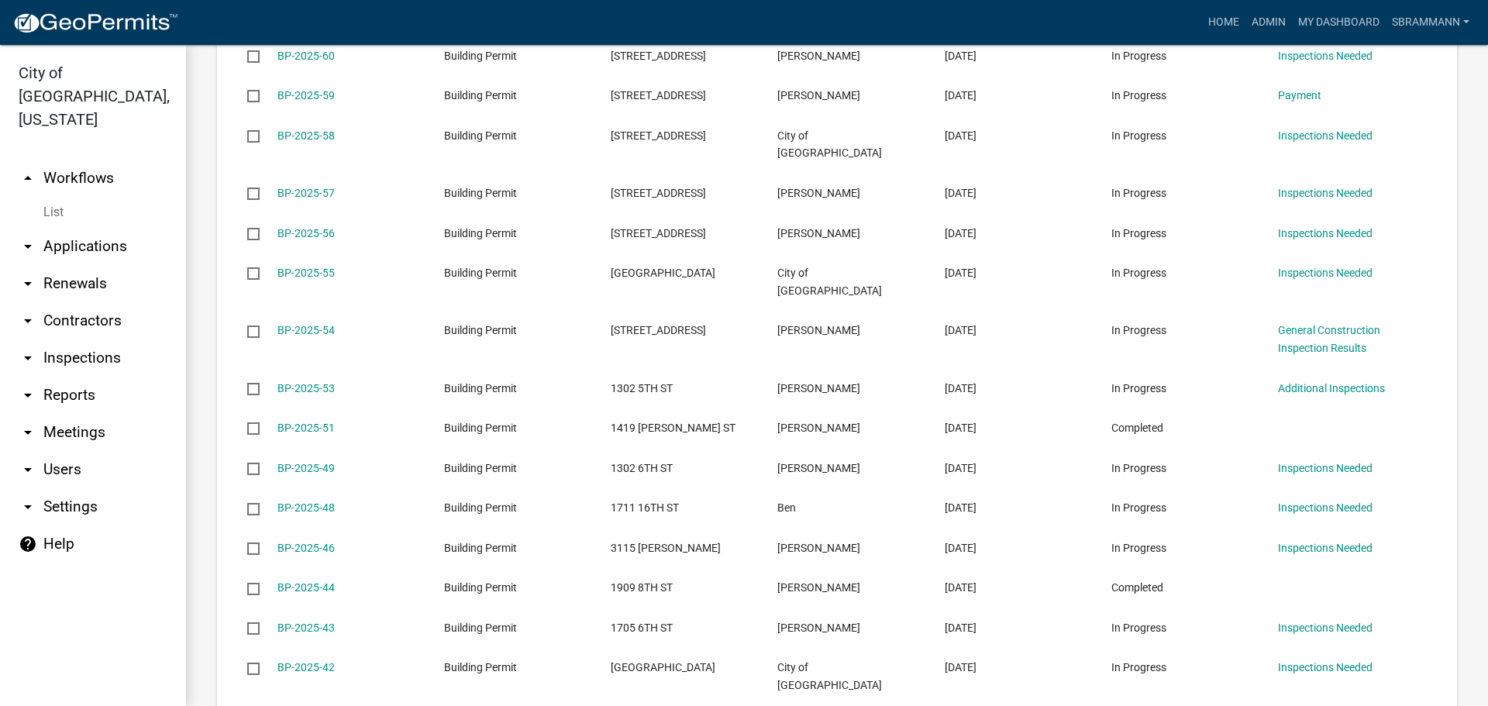
scroll to position [3022, 0]
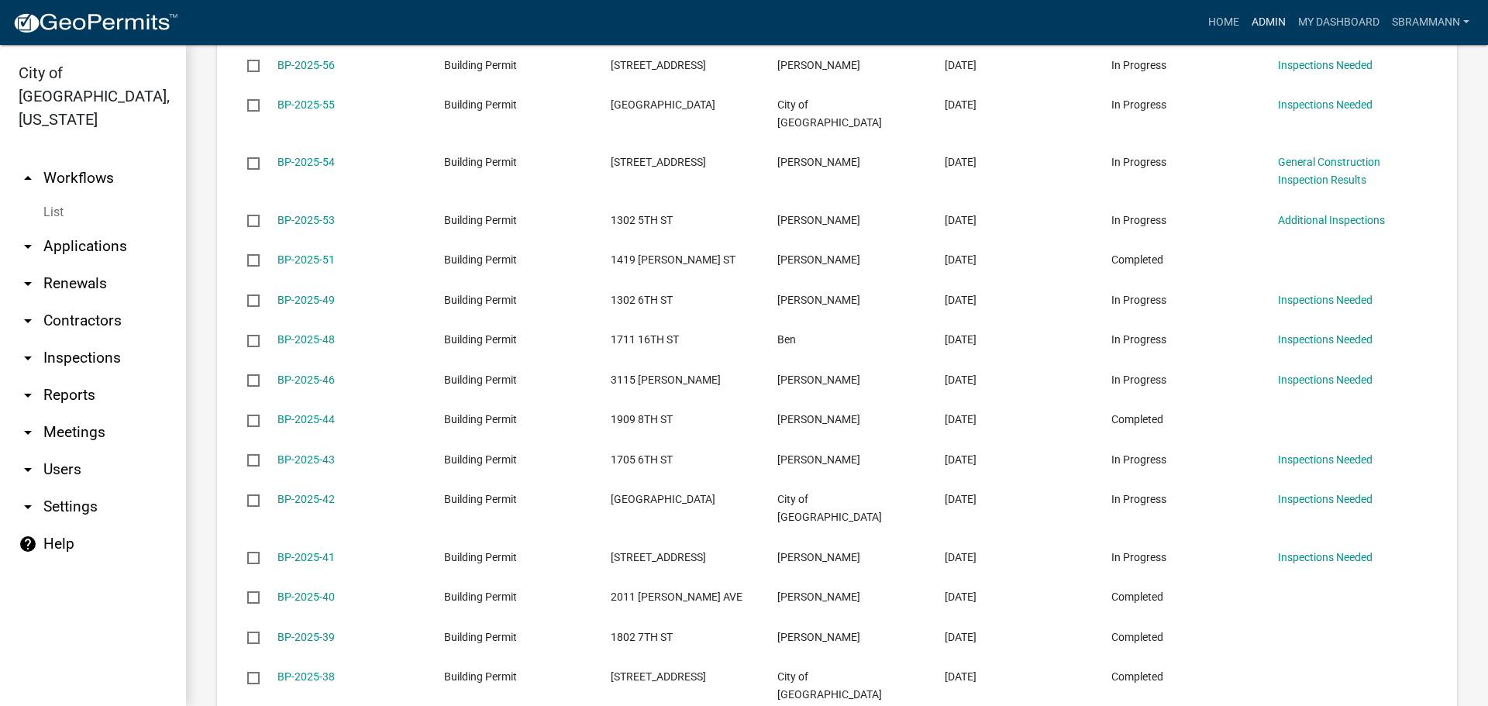
click at [1278, 22] on link "Admin" at bounding box center [1268, 22] width 46 height 29
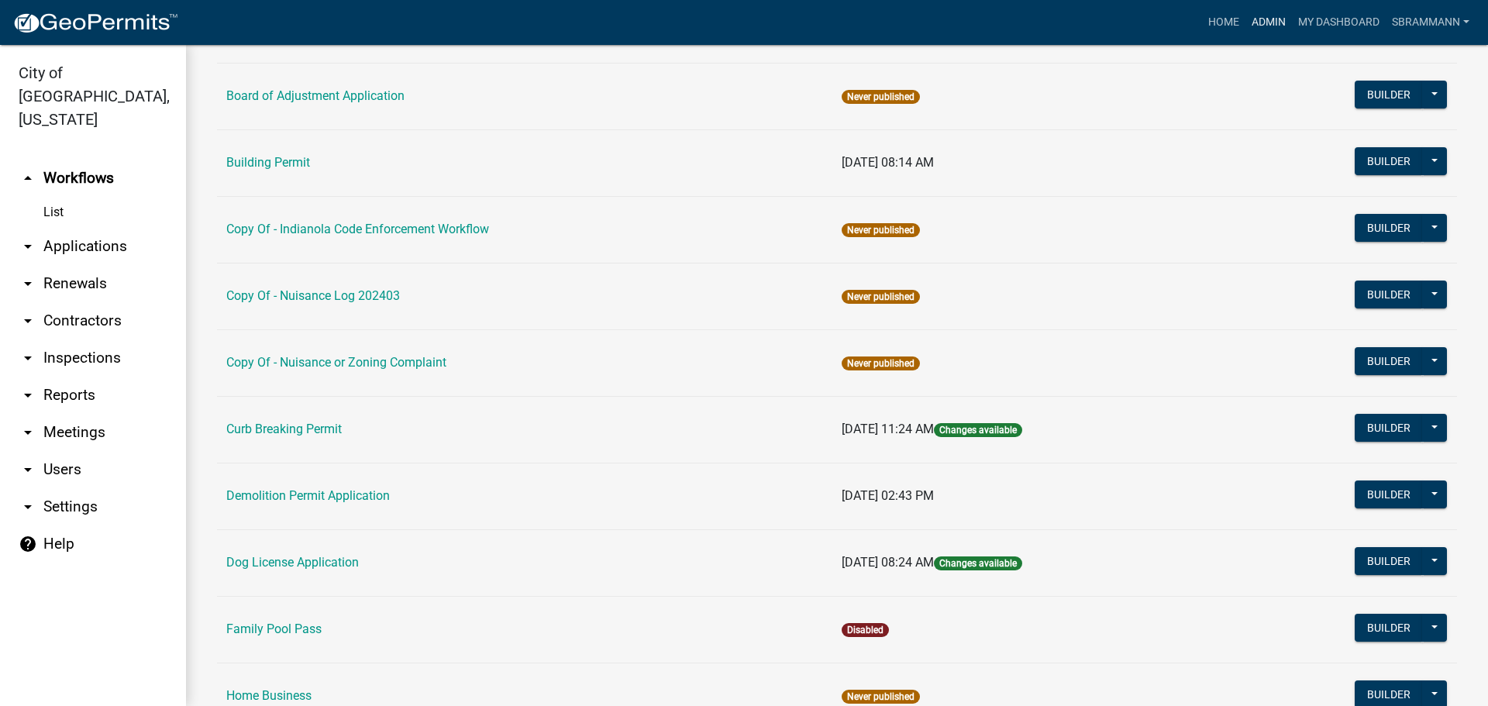
scroll to position [310, 0]
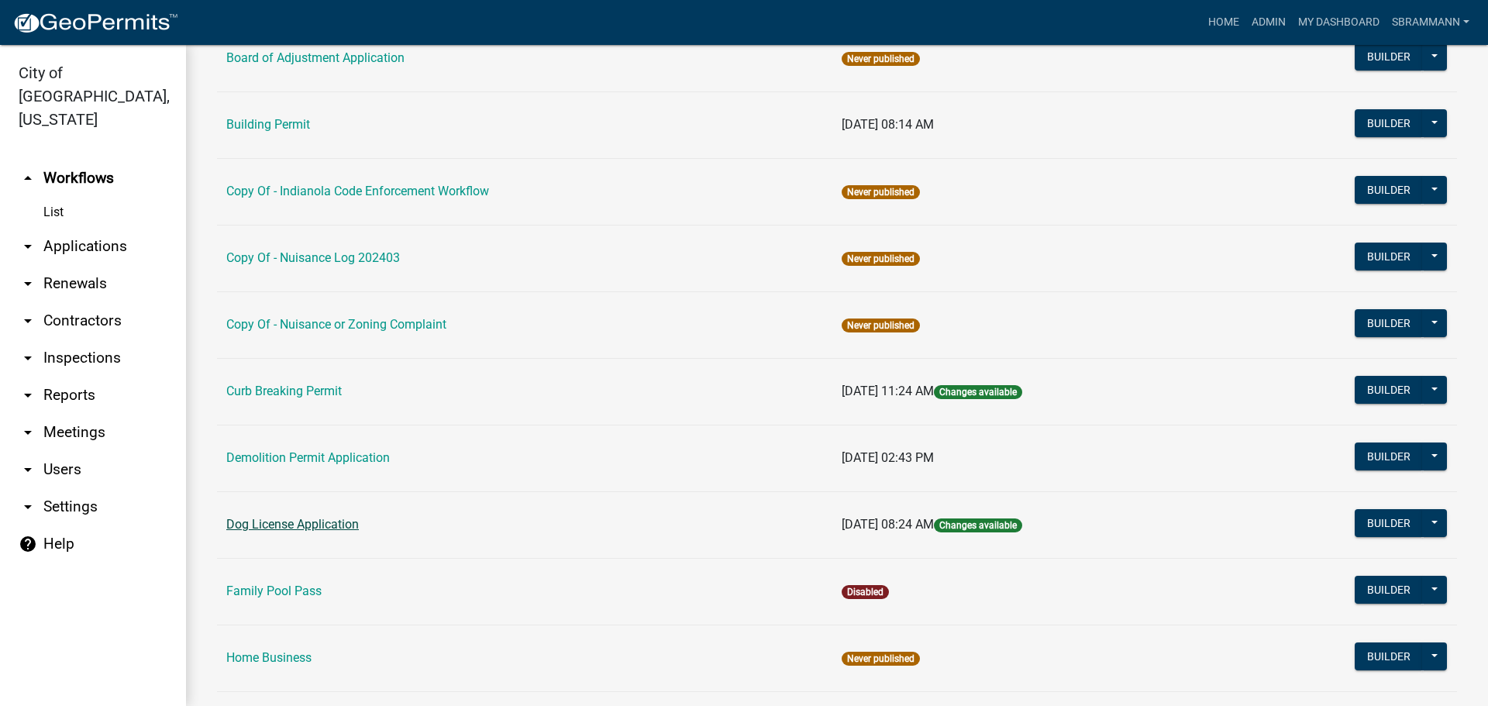
click at [254, 523] on link "Dog License Application" at bounding box center [292, 524] width 132 height 15
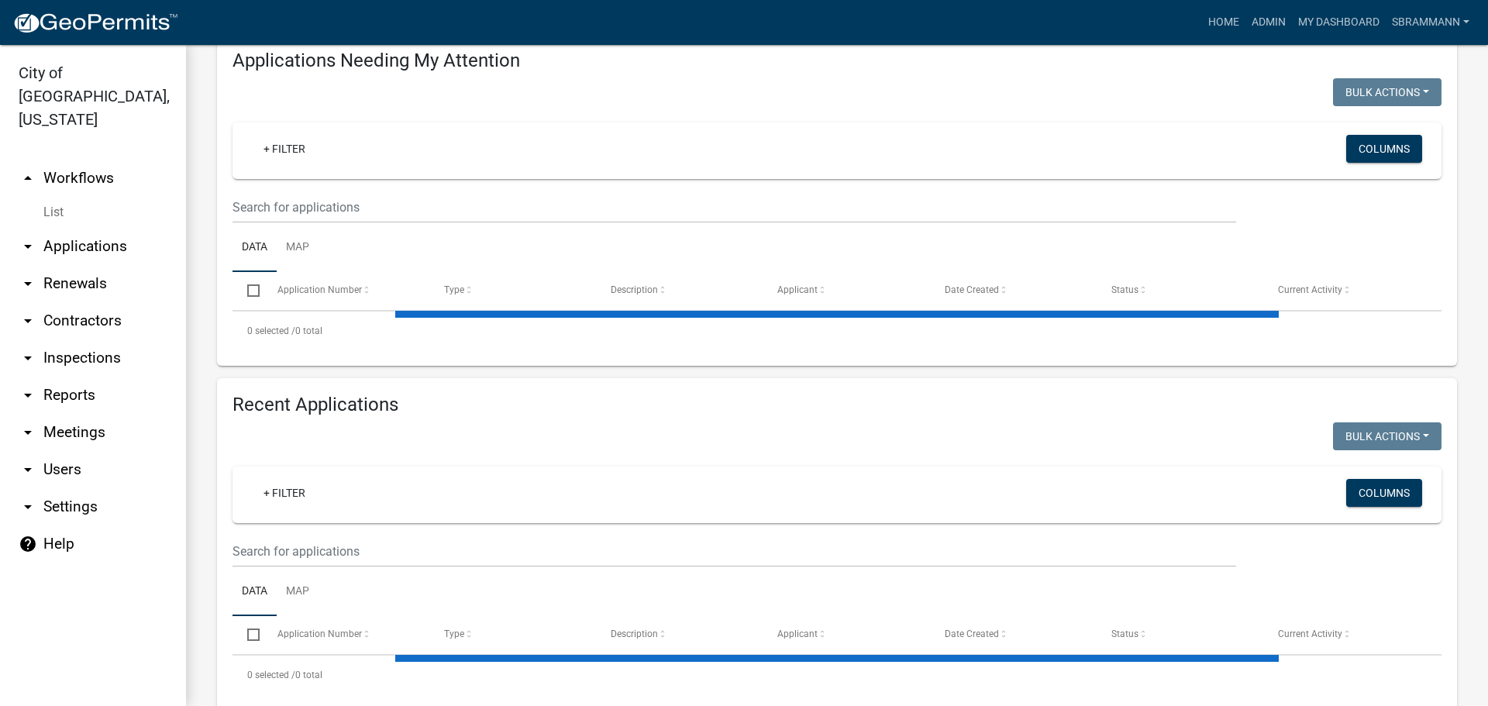
scroll to position [250, 0]
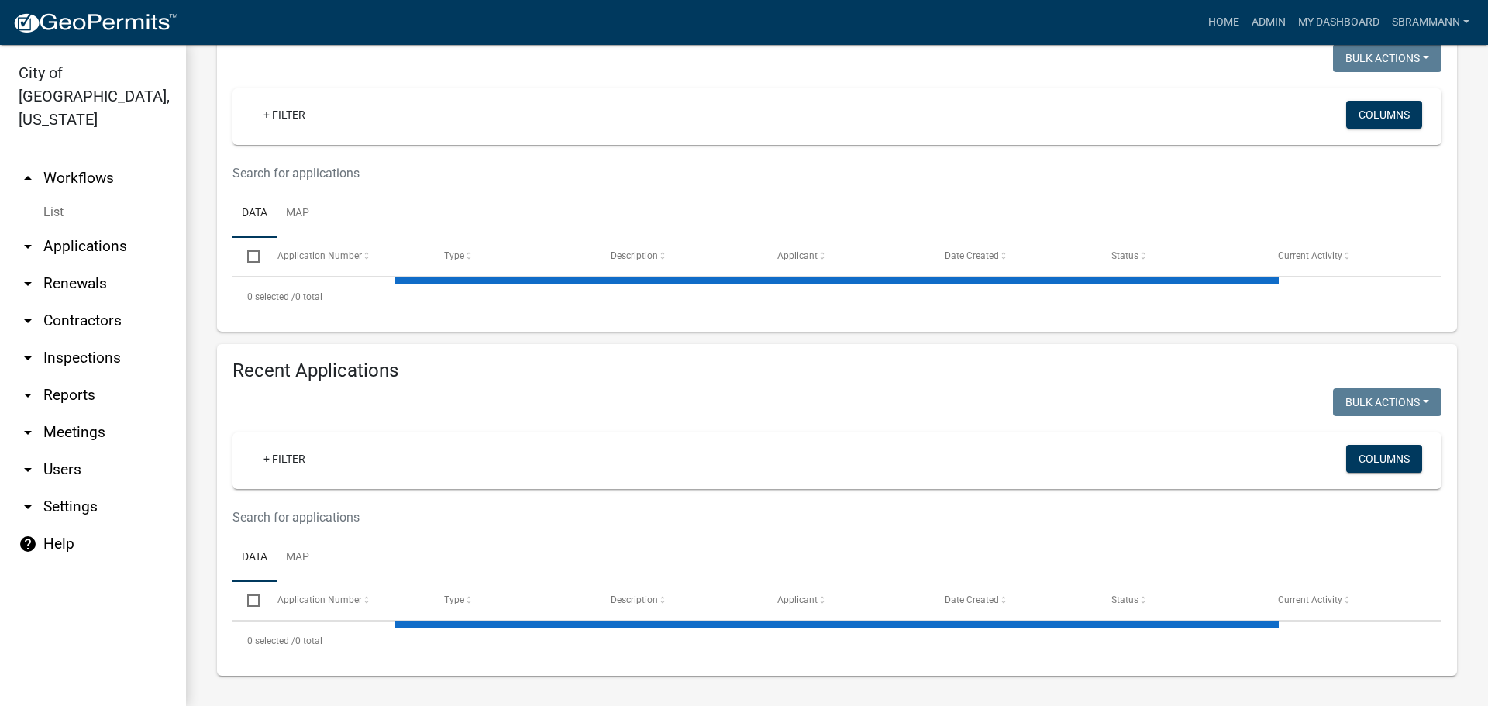
select select "3: 100"
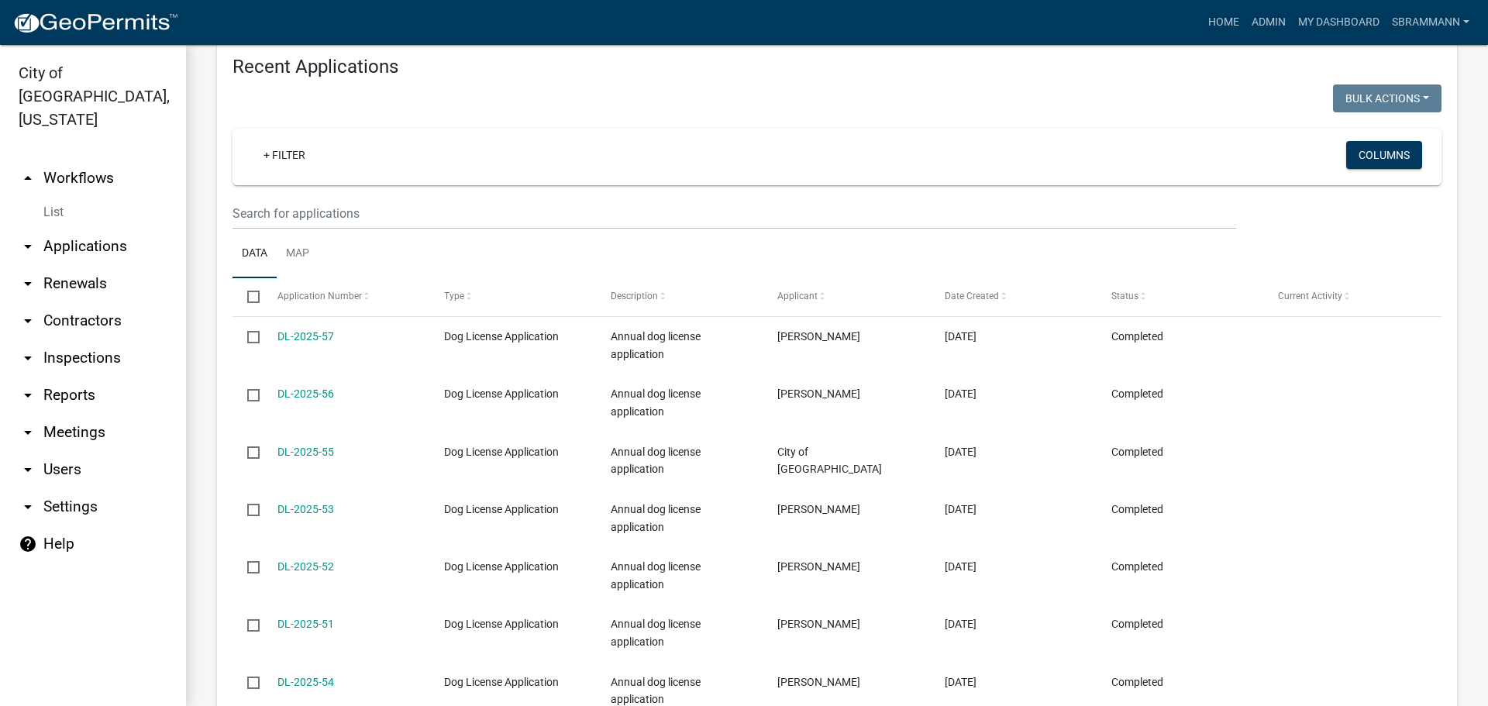
scroll to position [638, 0]
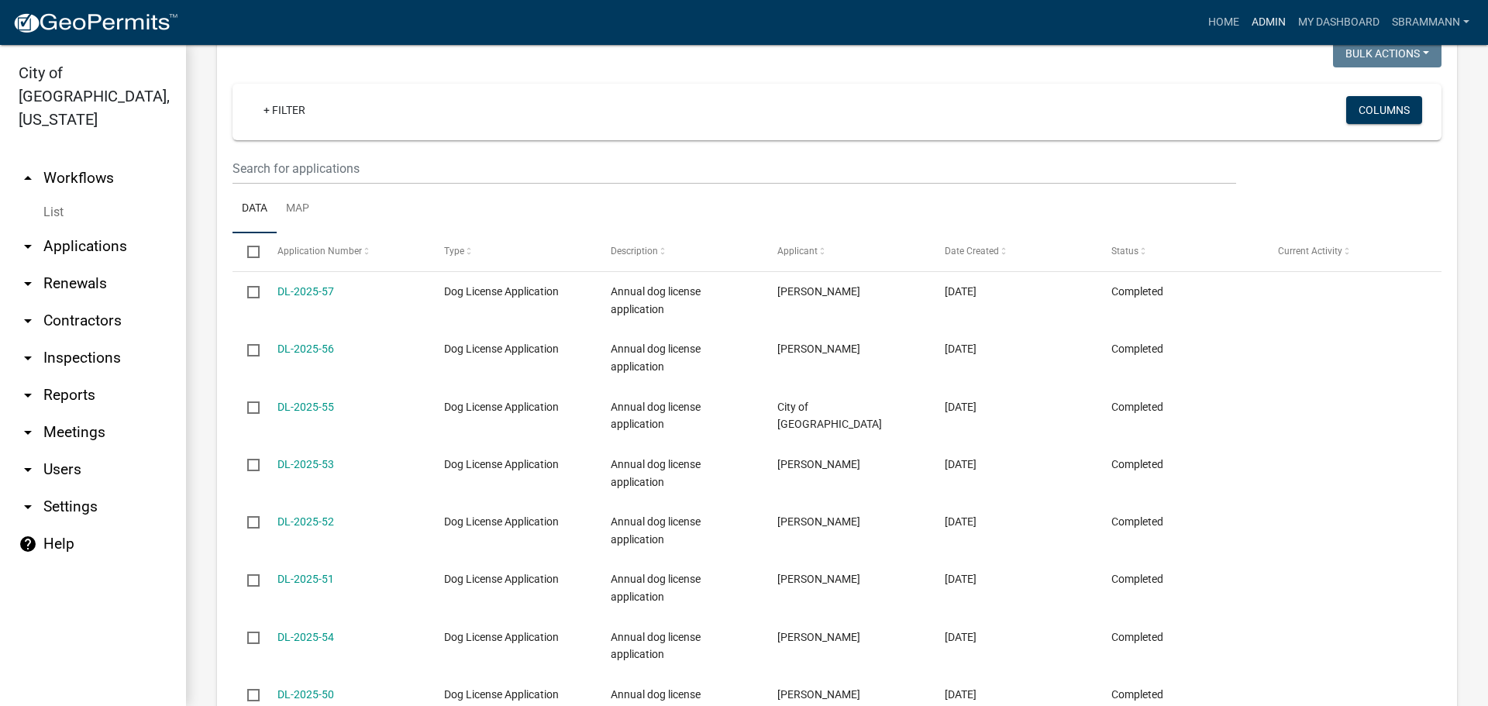
click at [1270, 19] on link "Admin" at bounding box center [1268, 22] width 46 height 29
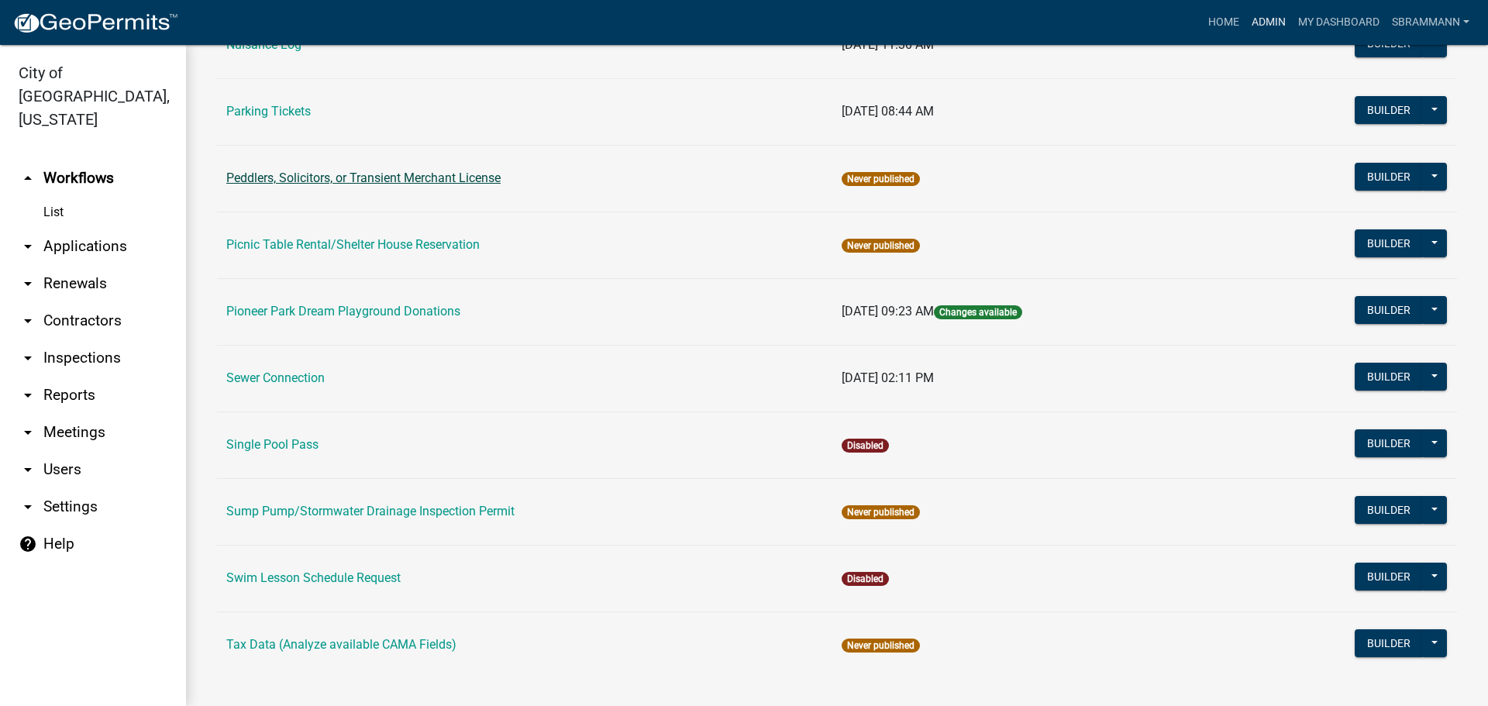
scroll to position [1072, 0]
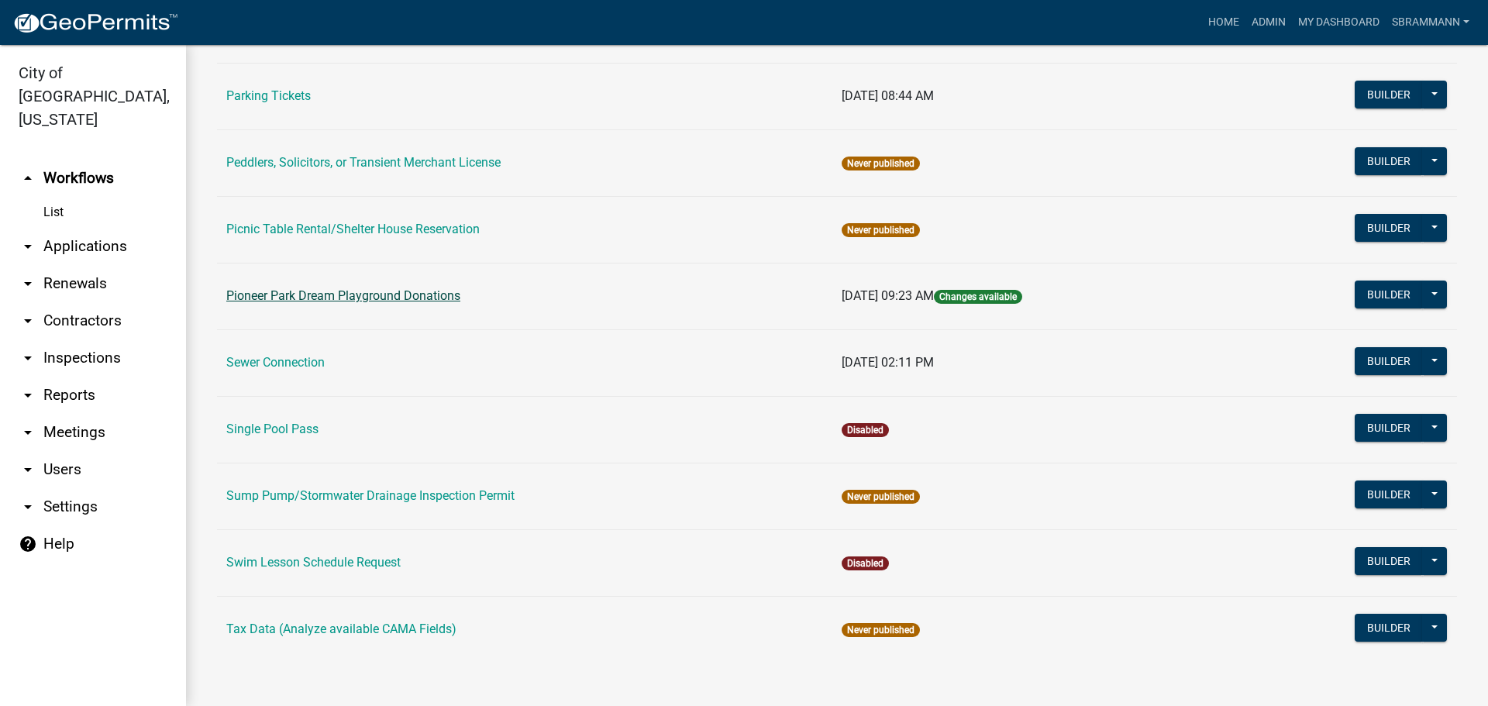
click at [340, 298] on link "Pioneer Park Dream Playground Donations" at bounding box center [343, 295] width 234 height 15
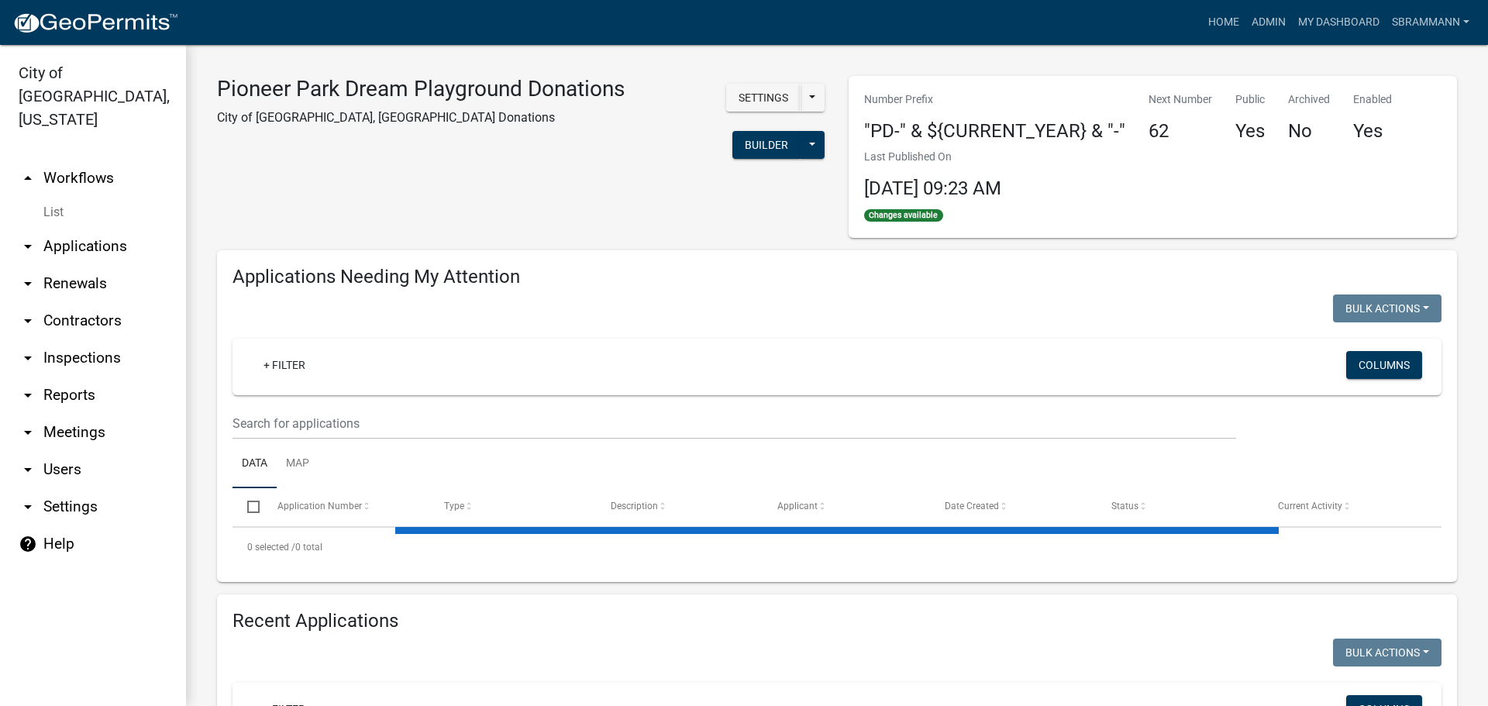
select select "3: 100"
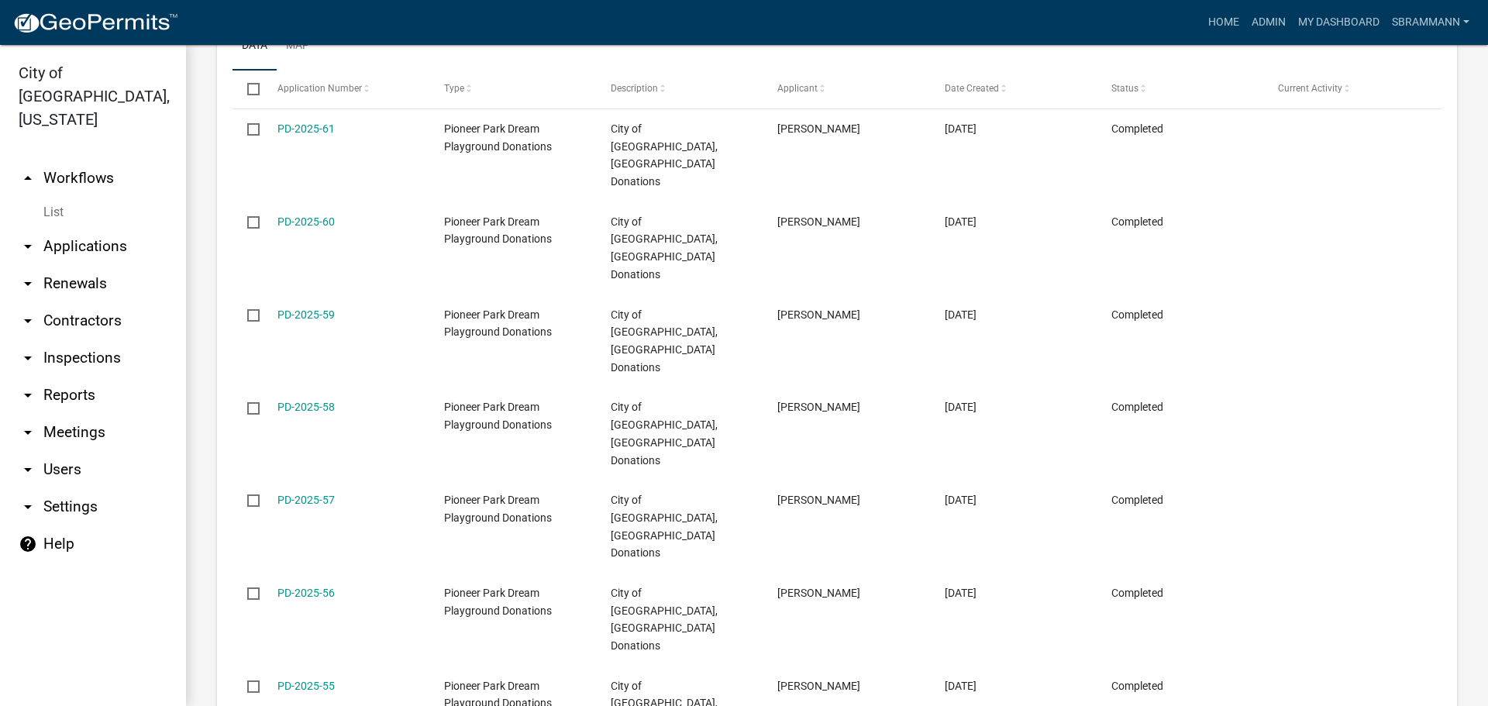
scroll to position [987, 0]
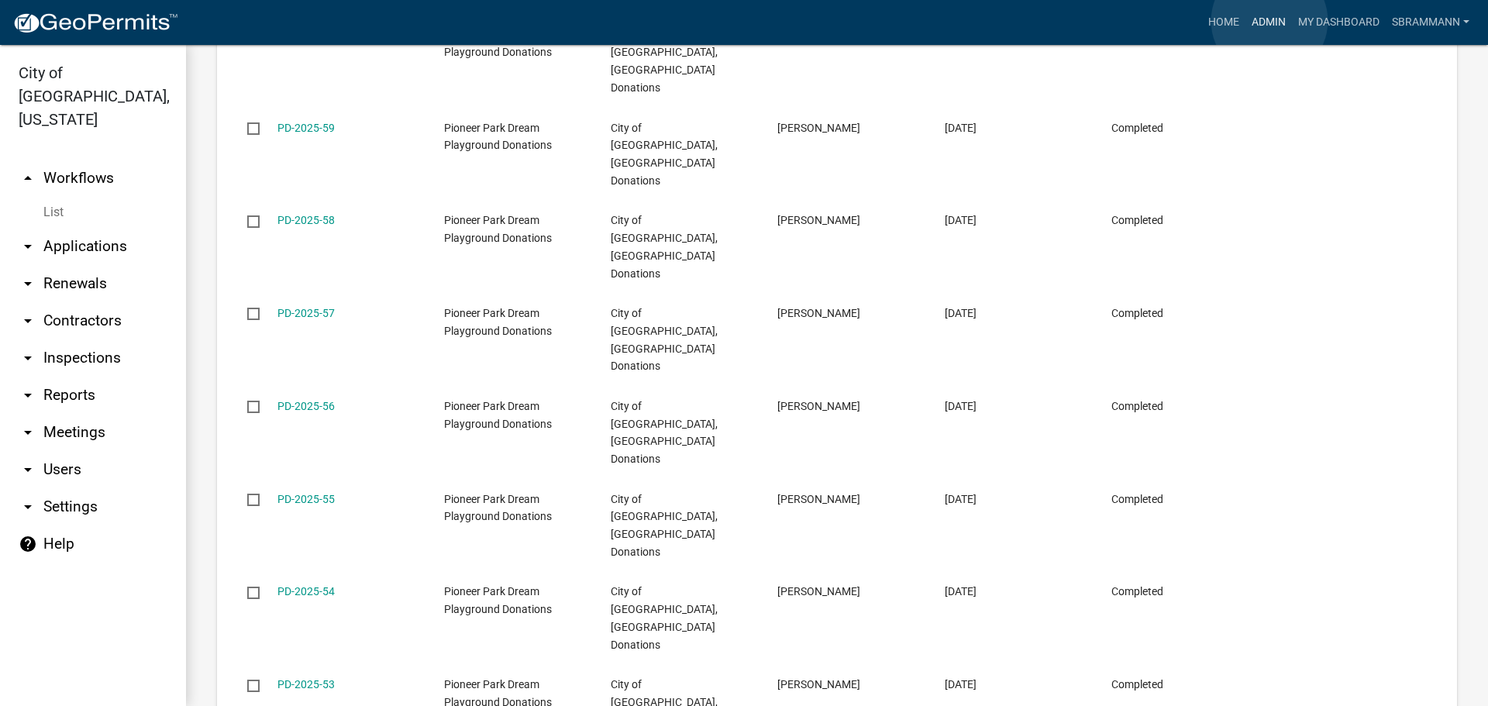
click at [1269, 21] on link "Admin" at bounding box center [1268, 22] width 46 height 29
